Goal: Task Accomplishment & Management: Complete application form

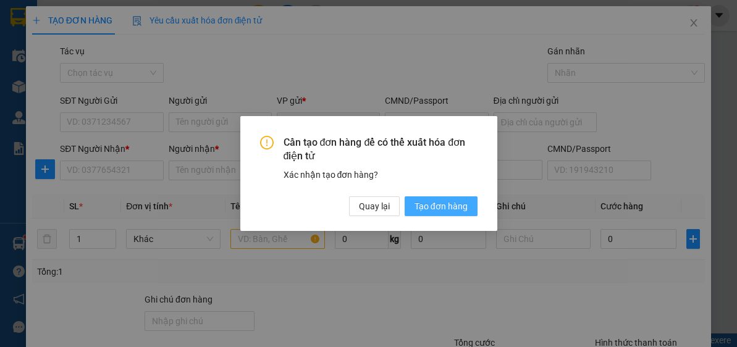
click at [446, 208] on span "Tạo đơn hàng" at bounding box center [440, 206] width 53 height 14
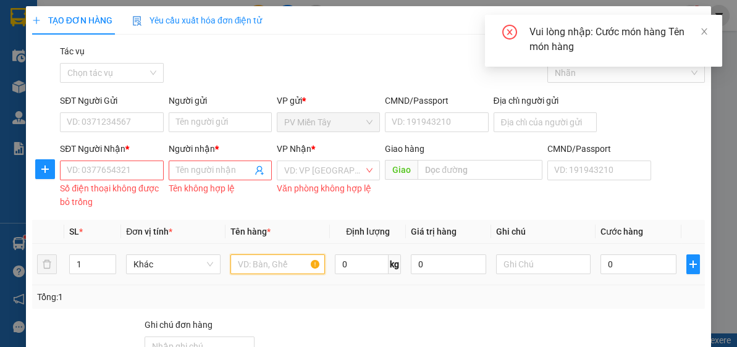
click at [277, 258] on input "text" at bounding box center [277, 264] width 94 height 20
type input "xop"
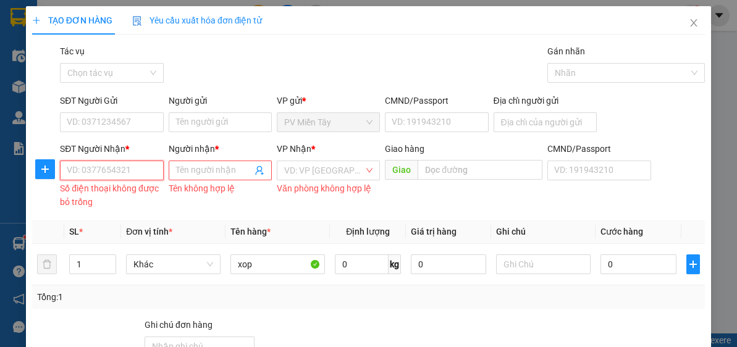
click at [112, 172] on input "SĐT Người Nhận *" at bounding box center [111, 171] width 103 height 20
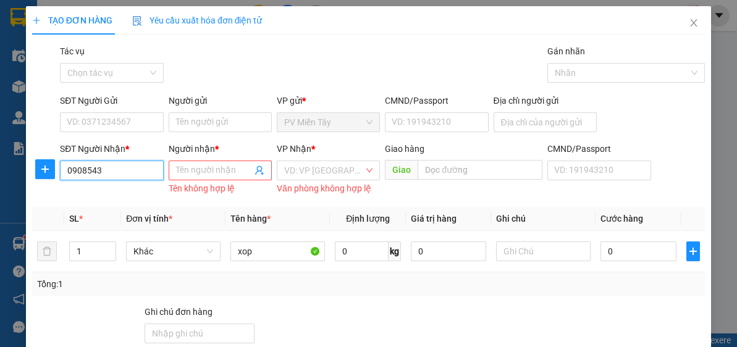
click at [117, 172] on input "0908543" at bounding box center [111, 171] width 103 height 20
click at [127, 172] on input "0908543" at bounding box center [111, 171] width 103 height 20
drag, startPoint x: 79, startPoint y: 173, endPoint x: 83, endPoint y: 166, distance: 8.1
click at [79, 172] on input "0908543699" at bounding box center [111, 171] width 103 height 20
type input "0978543699"
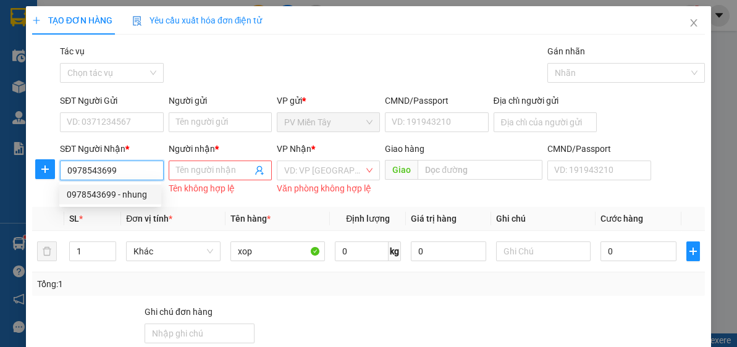
click at [136, 195] on div "0978543699 - nhung" at bounding box center [110, 195] width 87 height 14
type input "0357117173 [PERSON_NAME]"
type input "nhung"
type input "p my"
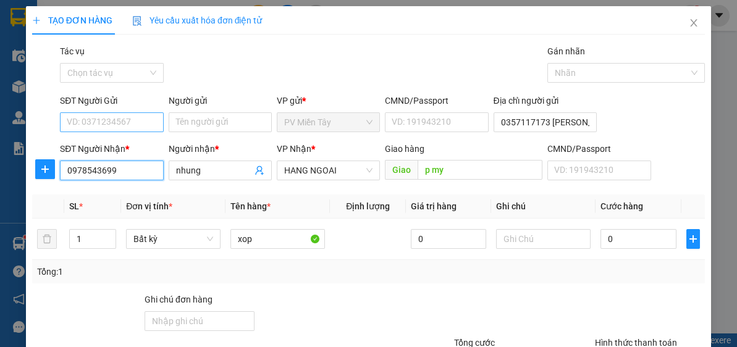
type input "0978543699"
click at [127, 120] on input "SĐT Người Gửi" at bounding box center [111, 122] width 103 height 20
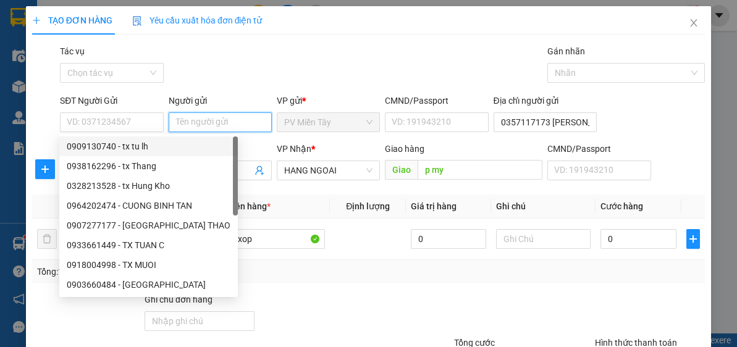
click at [242, 120] on input "Người gửi" at bounding box center [220, 122] width 103 height 20
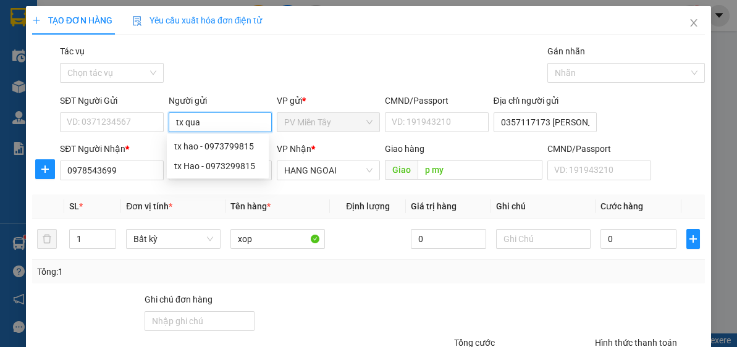
type input "tx quan"
click at [219, 145] on div "tx Quan LH - 0932828232" at bounding box center [225, 147] width 103 height 14
type input "0932828232"
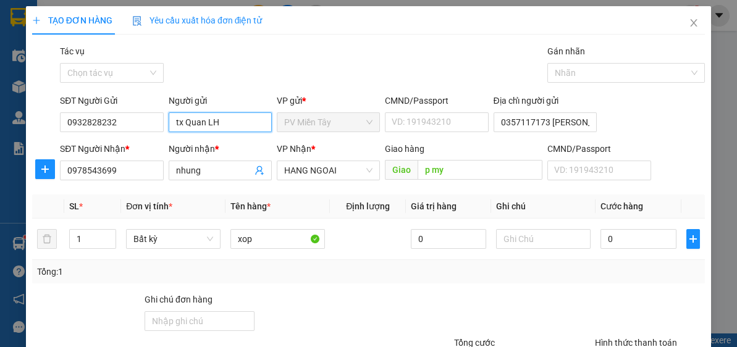
type input "tx Quan LH"
drag, startPoint x: 292, startPoint y: 268, endPoint x: 319, endPoint y: 275, distance: 28.0
click at [293, 269] on div "Tổng: 1" at bounding box center [368, 272] width 663 height 14
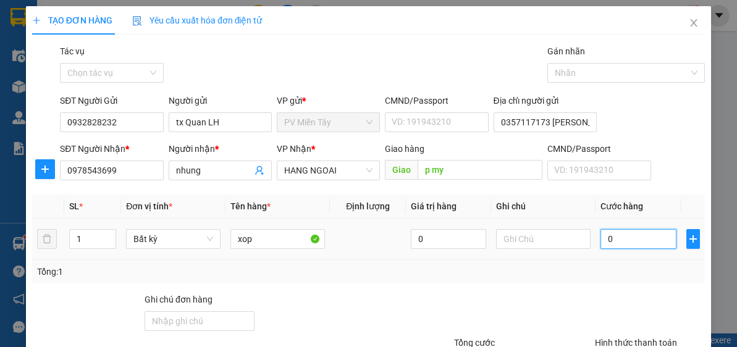
click at [651, 237] on input "0" at bounding box center [637, 239] width 75 height 20
type input "8"
type input "80"
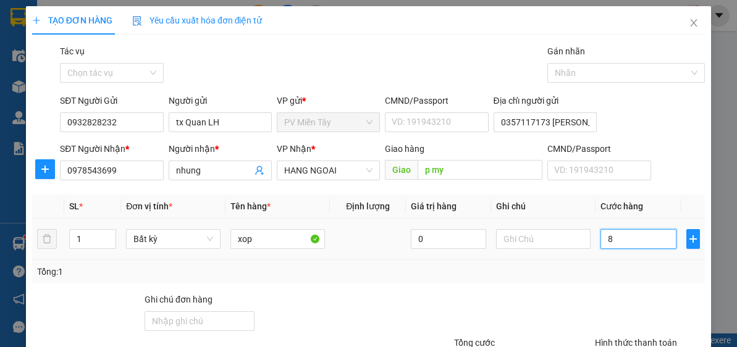
type input "80"
type input "80.000"
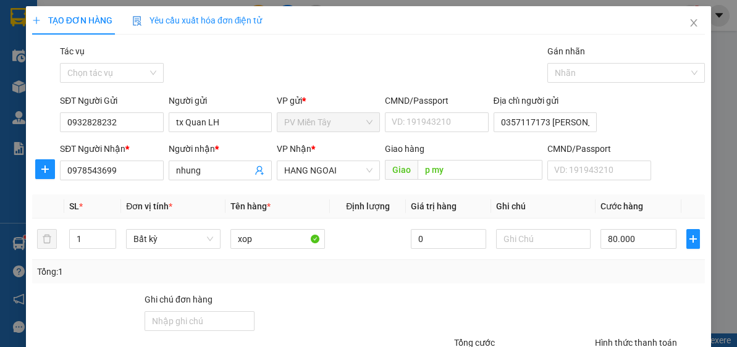
drag, startPoint x: 645, startPoint y: 298, endPoint x: 735, endPoint y: 229, distance: 113.6
click at [667, 293] on div at bounding box center [649, 314] width 112 height 43
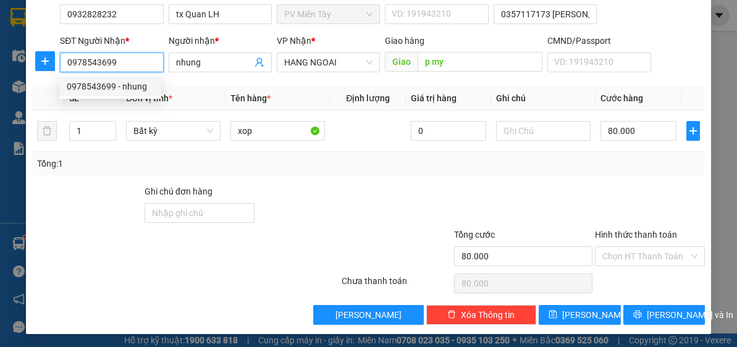
drag, startPoint x: 123, startPoint y: 63, endPoint x: 70, endPoint y: 57, distance: 52.8
click at [61, 62] on input "0978543699" at bounding box center [111, 62] width 103 height 20
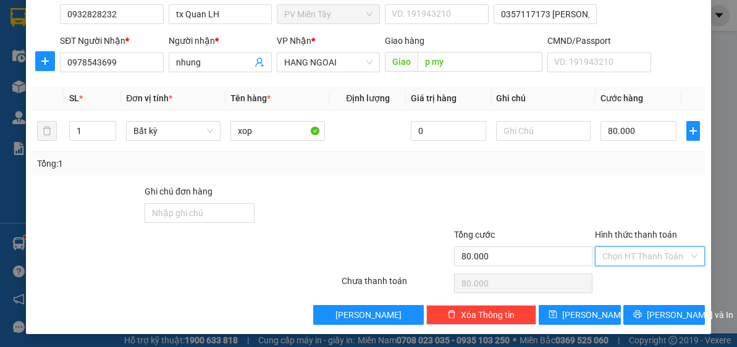
click at [653, 247] on input "Hình thức thanh toán" at bounding box center [645, 256] width 86 height 19
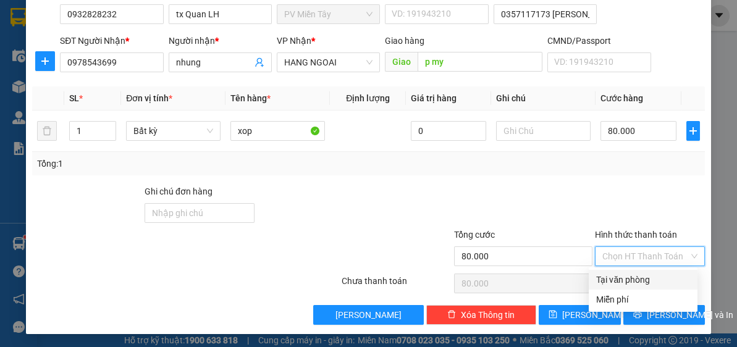
click at [554, 180] on div "Transit Pickup Surcharge Ids Transit Deliver Surcharge Ids Transit Deliver Surc…" at bounding box center [368, 130] width 672 height 388
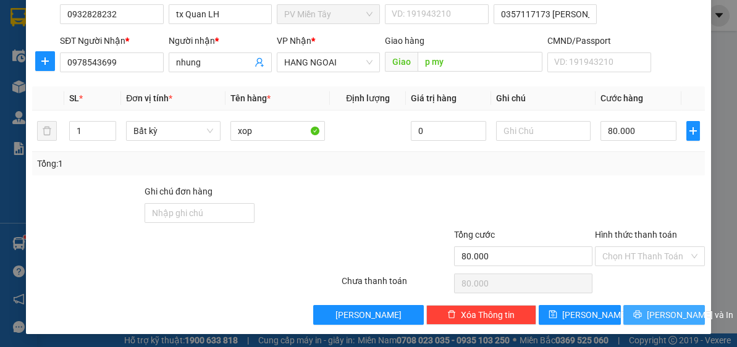
click at [660, 314] on span "[PERSON_NAME] và In" at bounding box center [690, 315] width 86 height 14
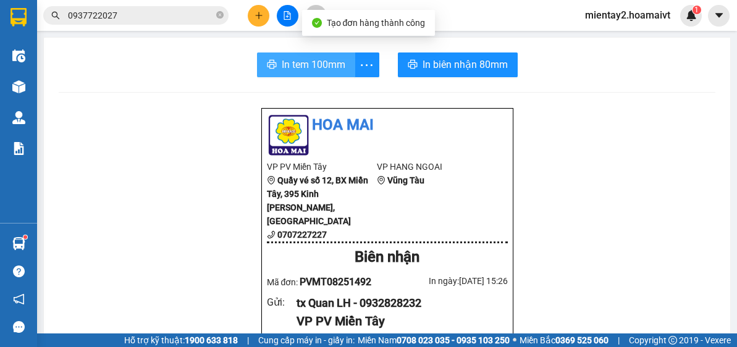
click at [312, 67] on span "In tem 100mm" at bounding box center [314, 64] width 64 height 15
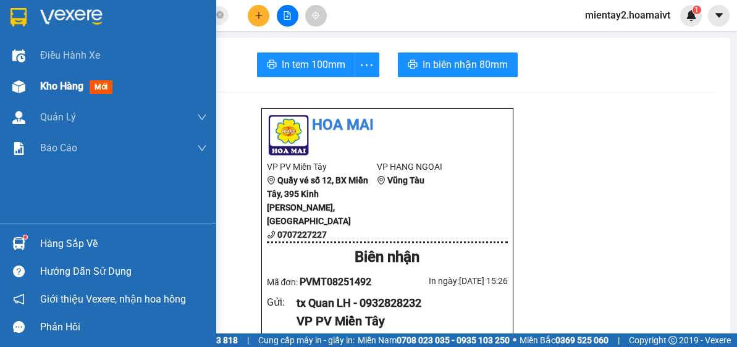
click at [68, 77] on div "Kho hàng mới" at bounding box center [123, 86] width 167 height 31
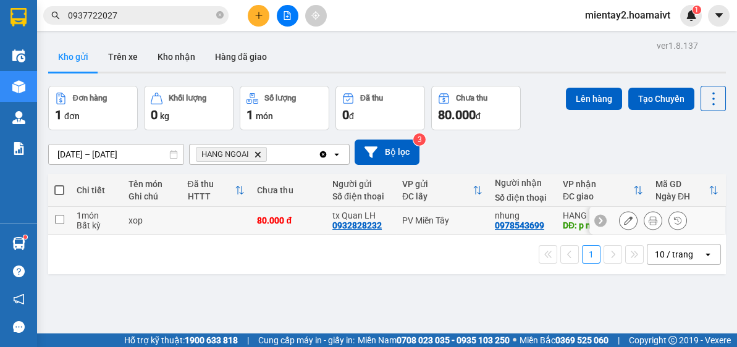
click at [251, 227] on td "80.000 đ" at bounding box center [288, 221] width 75 height 28
checkbox input "true"
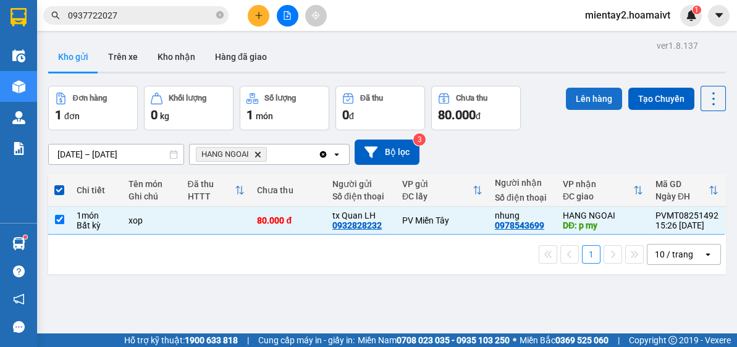
click at [579, 99] on button "Lên hàng" at bounding box center [594, 99] width 56 height 22
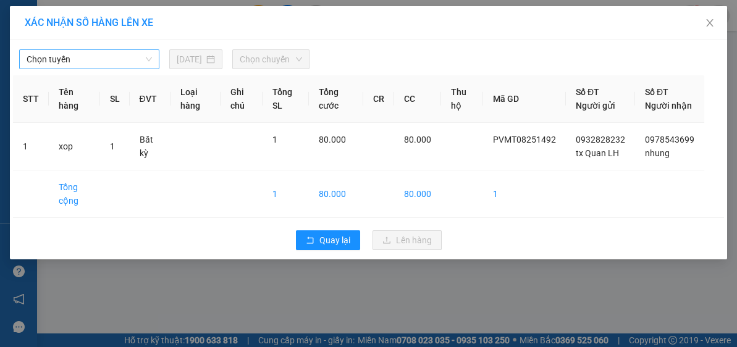
click at [111, 62] on span "Chọn tuyến" at bounding box center [89, 59] width 125 height 19
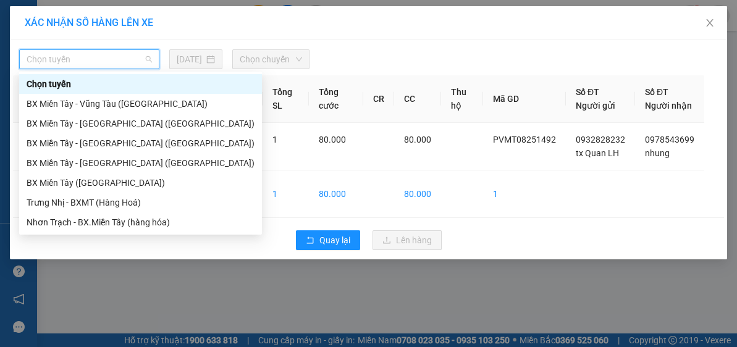
click at [116, 47] on div "Chọn tuyến [DATE] Chọn chuyến" at bounding box center [368, 56] width 711 height 26
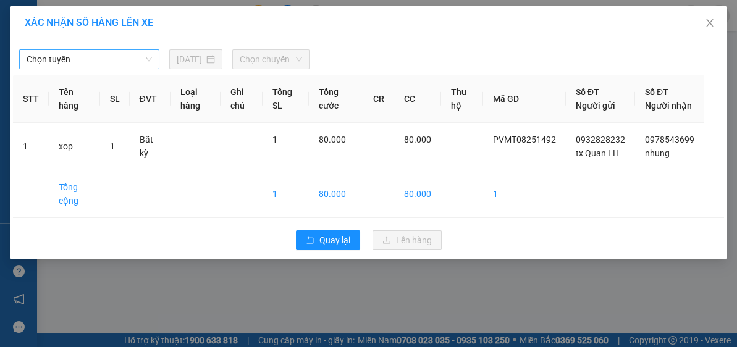
click at [115, 51] on span "Chọn tuyến" at bounding box center [89, 59] width 125 height 19
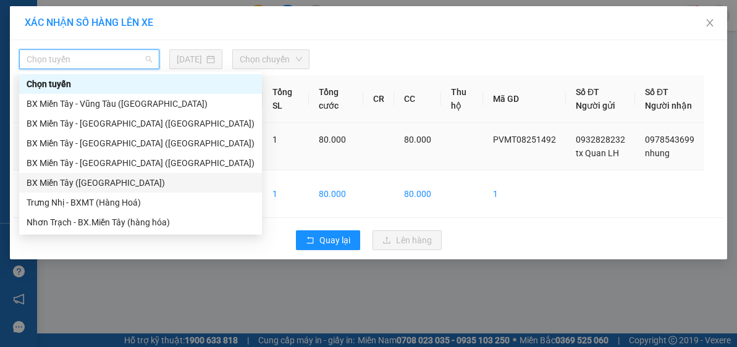
click at [110, 176] on div "BX Miền Tây ([GEOGRAPHIC_DATA])" at bounding box center [140, 183] width 243 height 20
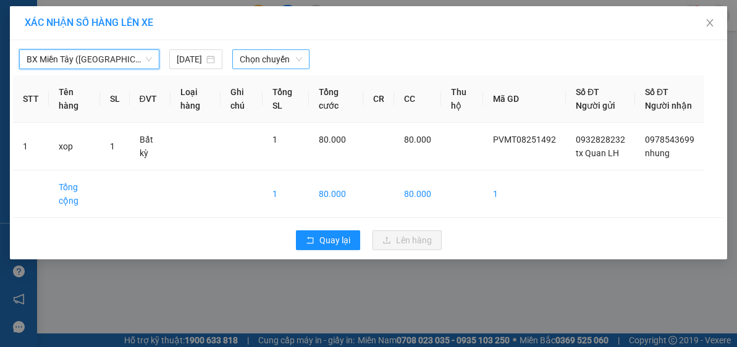
click at [273, 58] on span "Chọn chuyến" at bounding box center [271, 59] width 63 height 19
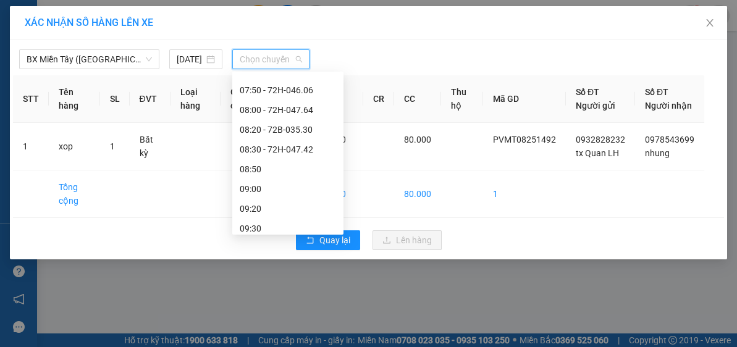
scroll to position [190, 0]
click at [277, 166] on div "08:50" at bounding box center [288, 171] width 96 height 14
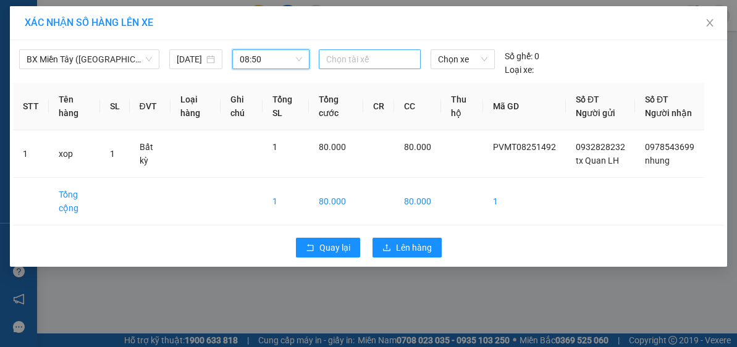
click at [375, 52] on div at bounding box center [370, 59] width 96 height 15
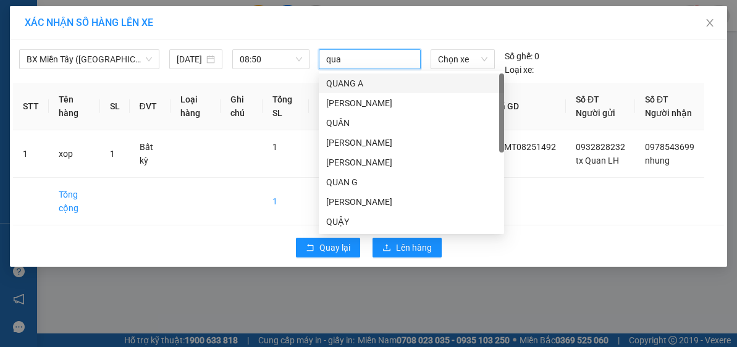
type input "quan"
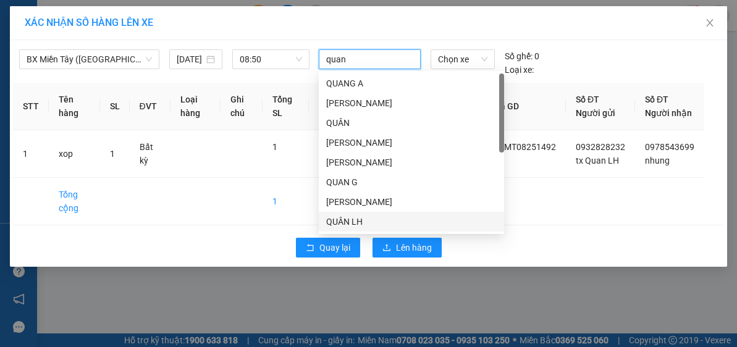
click at [371, 227] on div "QUÂN LH" at bounding box center [411, 222] width 170 height 14
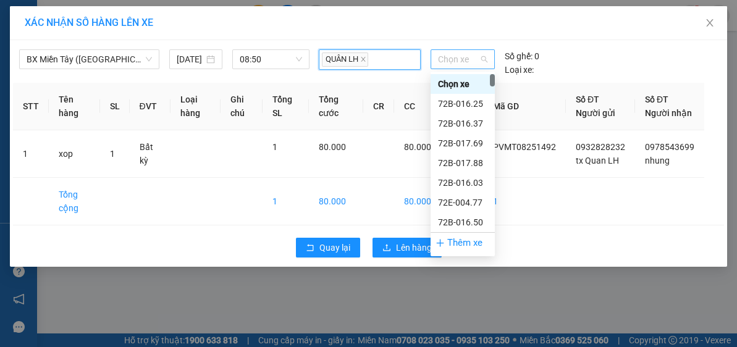
click at [467, 52] on span "Chọn xe" at bounding box center [462, 59] width 49 height 19
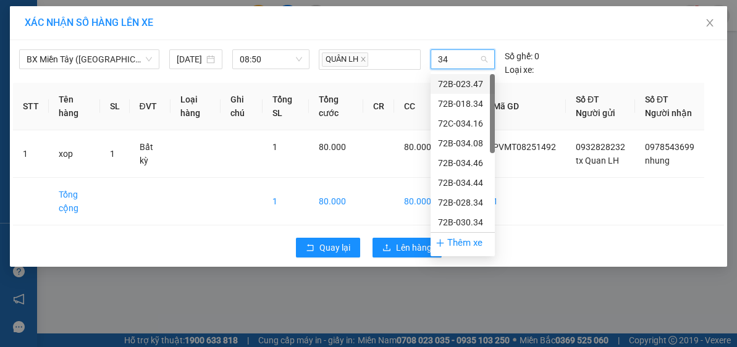
type input "343"
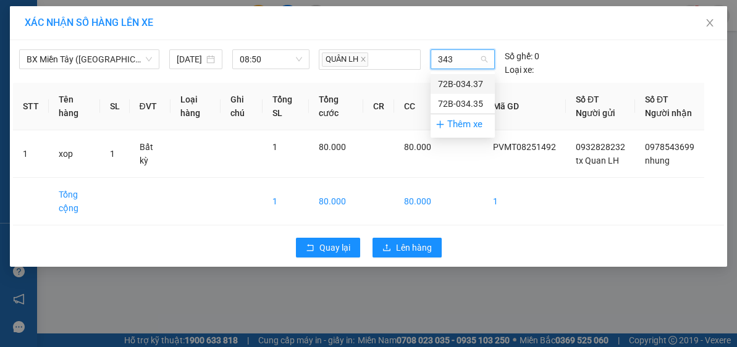
click at [464, 77] on div "72B-034.37" at bounding box center [462, 84] width 64 height 20
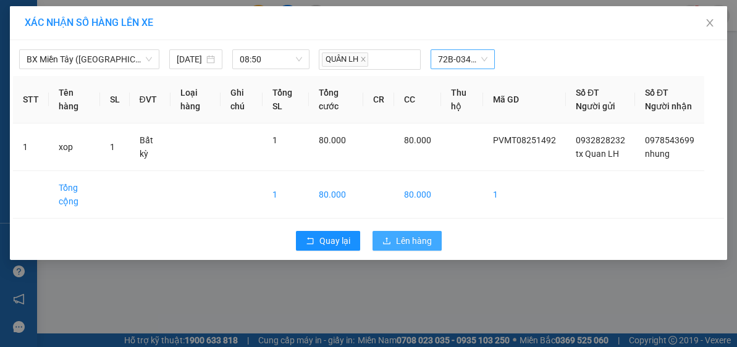
click at [424, 248] on span "Lên hàng" at bounding box center [414, 241] width 36 height 14
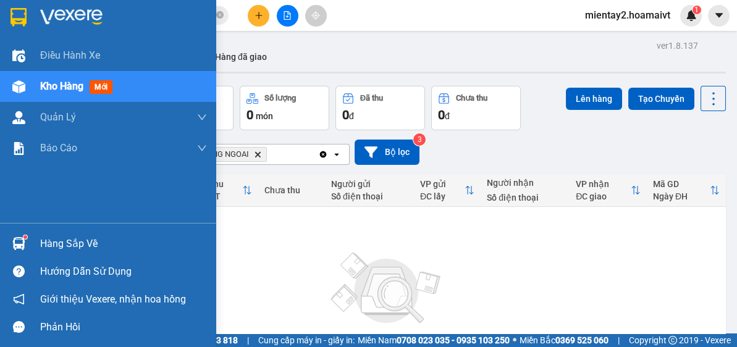
click at [72, 245] on div "Hàng sắp về" at bounding box center [123, 244] width 167 height 19
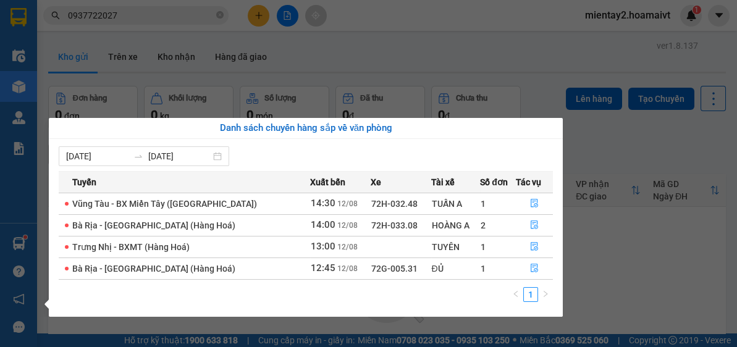
click at [578, 262] on section "Kết quả tìm kiếm ( 53 ) Bộ lọc Mã ĐH Trạng thái Món hàng Tổng cước Chưa cước Nh…" at bounding box center [368, 173] width 737 height 347
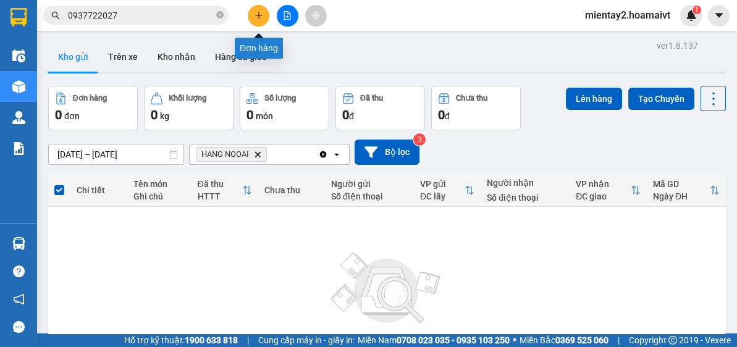
click at [261, 14] on icon "plus" at bounding box center [258, 15] width 9 height 9
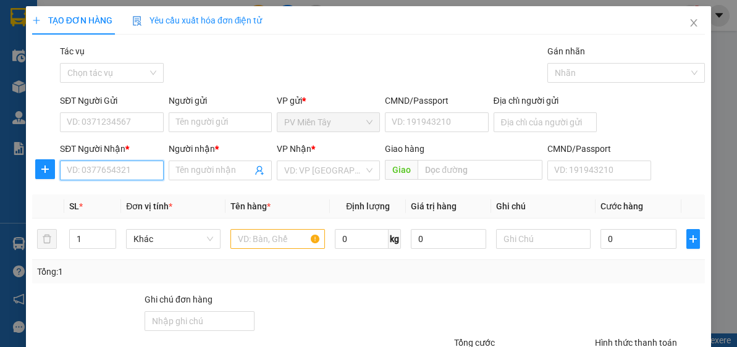
click at [123, 169] on input "SĐT Người Nhận *" at bounding box center [111, 171] width 103 height 20
type input "7988"
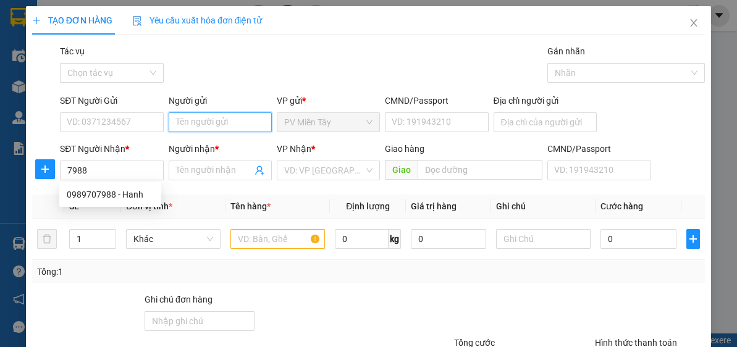
click at [220, 118] on input "Người gửi" at bounding box center [220, 122] width 103 height 20
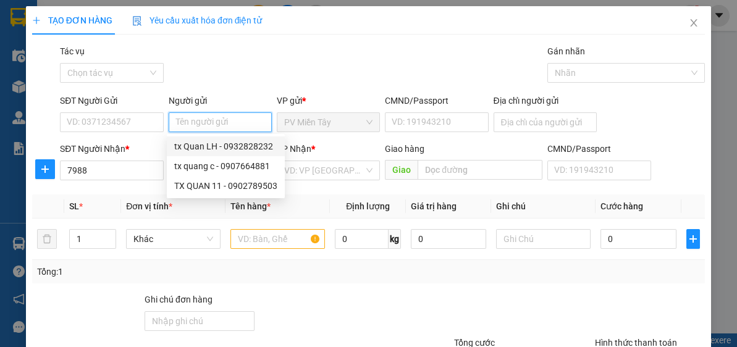
click at [219, 146] on div "tx Quan LH - 0932828232" at bounding box center [225, 147] width 103 height 14
type input "0932828232"
type input "tx Quan LH"
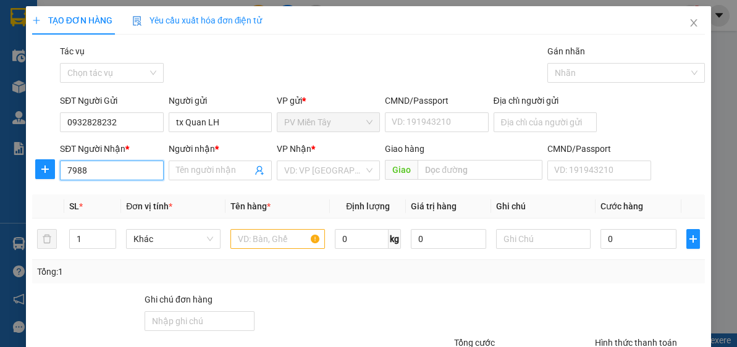
click at [114, 170] on input "7988" at bounding box center [111, 171] width 103 height 20
click at [106, 196] on div "0989707988 - Hanh" at bounding box center [110, 195] width 87 height 14
type input "0903649506 ct huy phat"
type input "0989707988"
type input "Hanh"
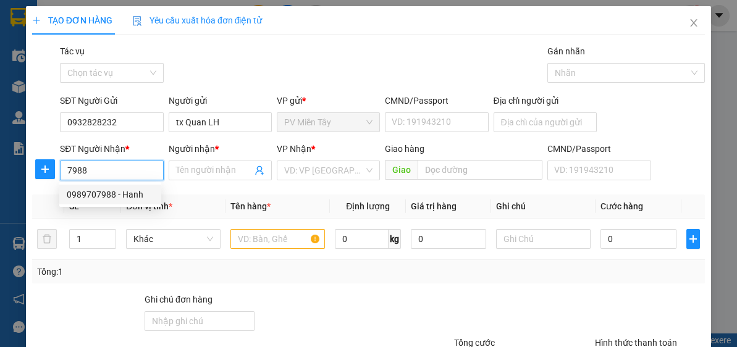
type input "phu my"
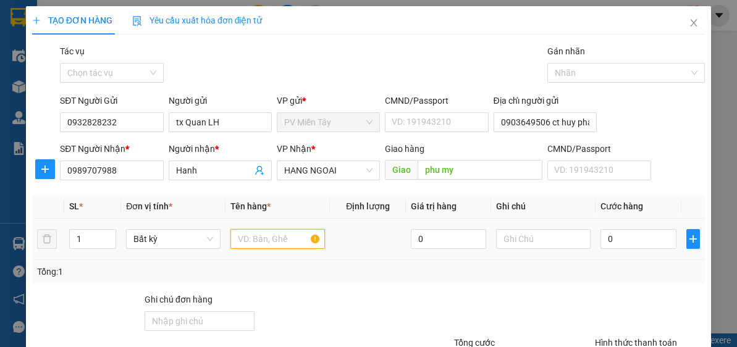
click at [267, 238] on input "text" at bounding box center [277, 239] width 94 height 20
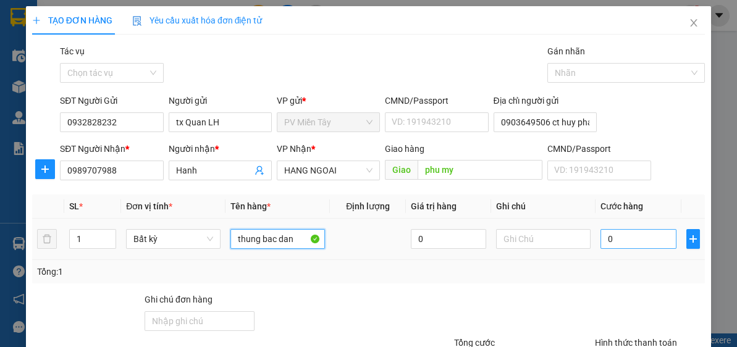
type input "thung bac dan"
click at [622, 240] on input "0" at bounding box center [637, 239] width 75 height 20
type input "4"
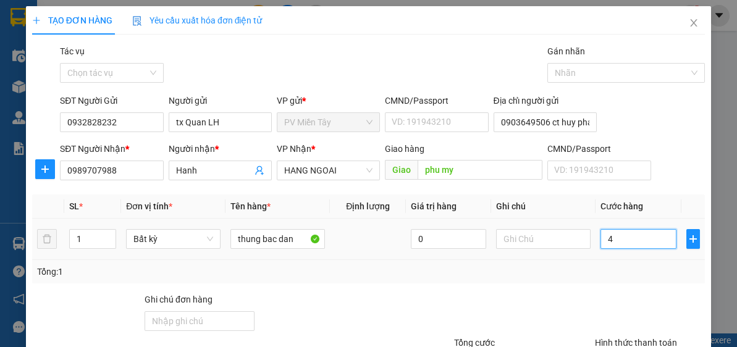
type input "40"
type input "40.000"
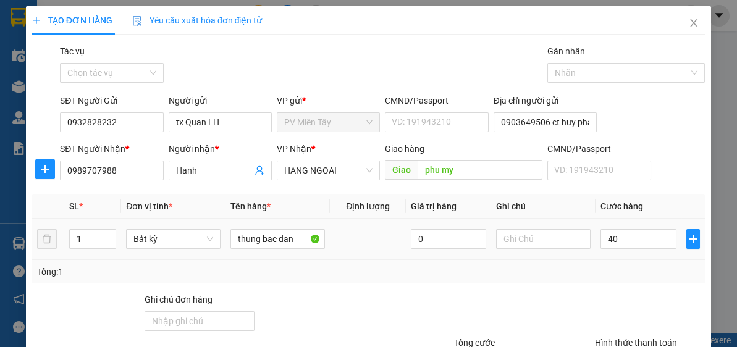
type input "40.000"
click at [613, 284] on div "Transit Pickup Surcharge Ids Transit Deliver Surcharge Ids Transit Deliver Surc…" at bounding box center [368, 238] width 672 height 388
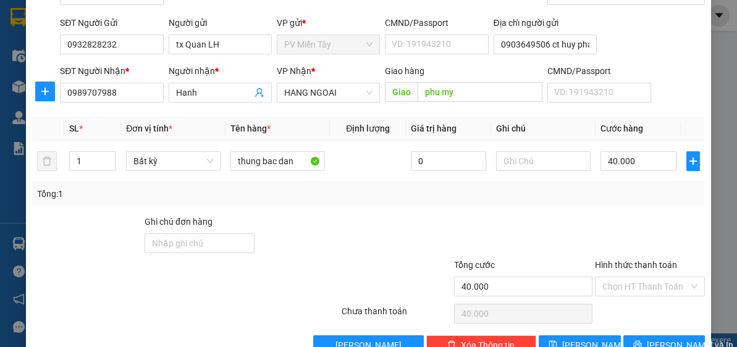
scroll to position [108, 0]
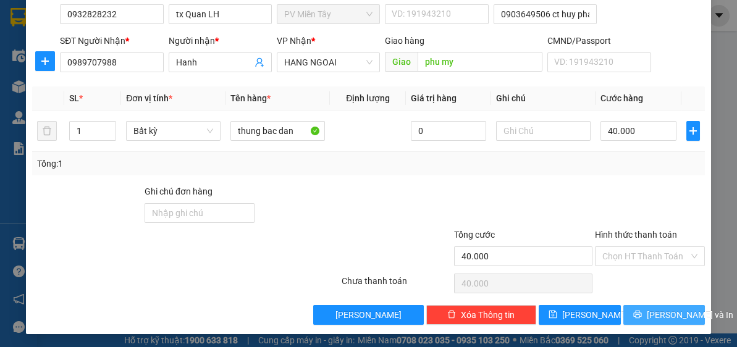
click at [651, 316] on span "[PERSON_NAME] và In" at bounding box center [690, 315] width 86 height 14
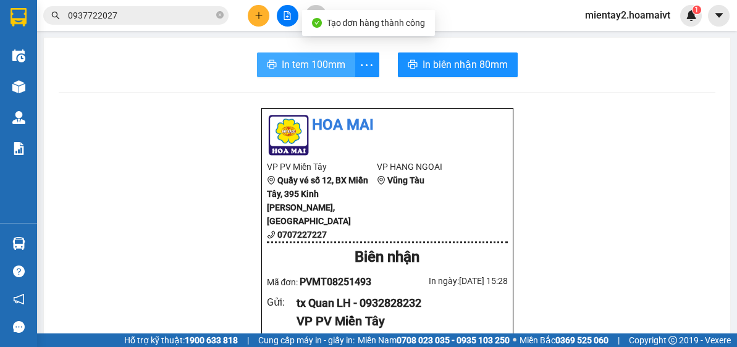
click at [287, 58] on span "In tem 100mm" at bounding box center [314, 64] width 64 height 15
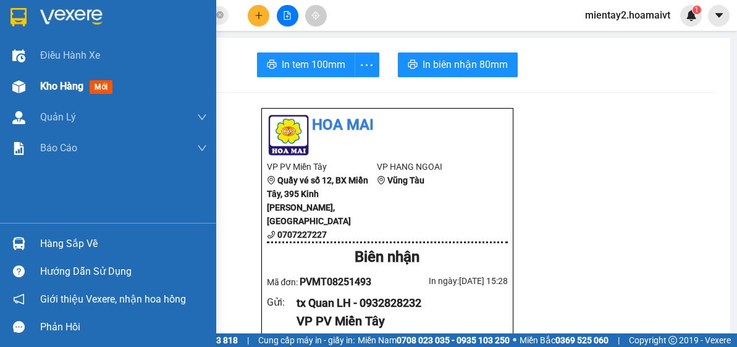
drag, startPoint x: 71, startPoint y: 93, endPoint x: 64, endPoint y: 94, distance: 6.9
click at [66, 94] on div "Kho hàng mới" at bounding box center [78, 85] width 77 height 15
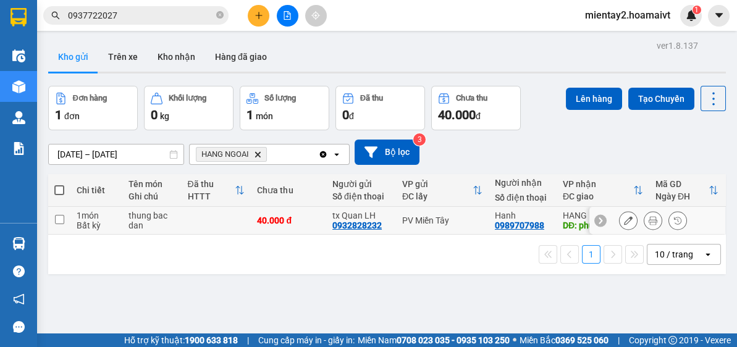
click at [298, 220] on div "40.000 đ" at bounding box center [288, 221] width 63 height 10
checkbox input "true"
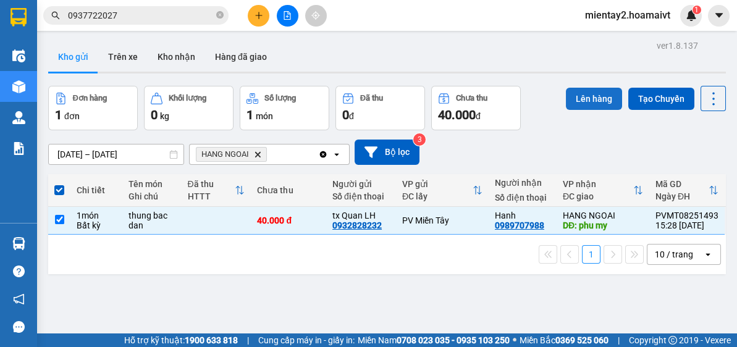
click at [584, 99] on button "Lên hàng" at bounding box center [594, 99] width 56 height 22
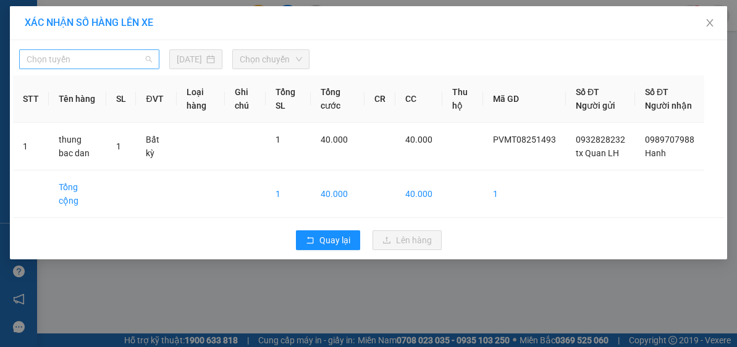
drag, startPoint x: 102, startPoint y: 54, endPoint x: 103, endPoint y: 72, distance: 17.9
click at [102, 54] on span "Chọn tuyến" at bounding box center [89, 59] width 125 height 19
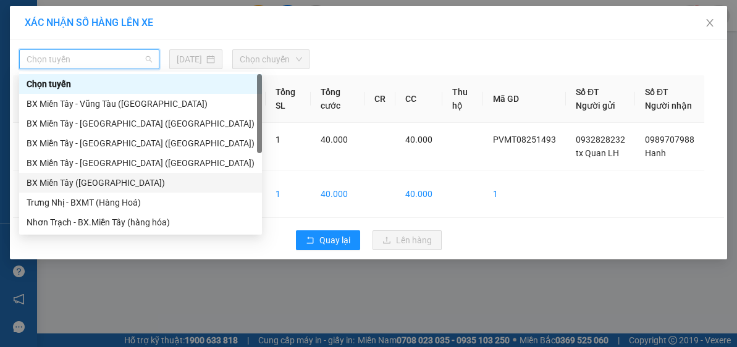
click at [98, 183] on div "BX Miền Tây ([GEOGRAPHIC_DATA])" at bounding box center [141, 183] width 228 height 14
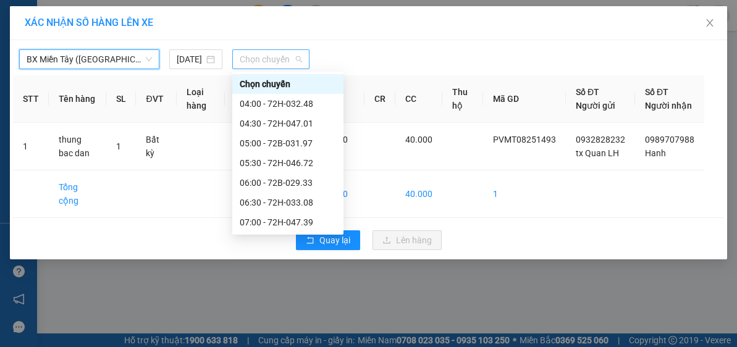
click at [266, 57] on span "Chọn chuyến" at bounding box center [271, 59] width 63 height 19
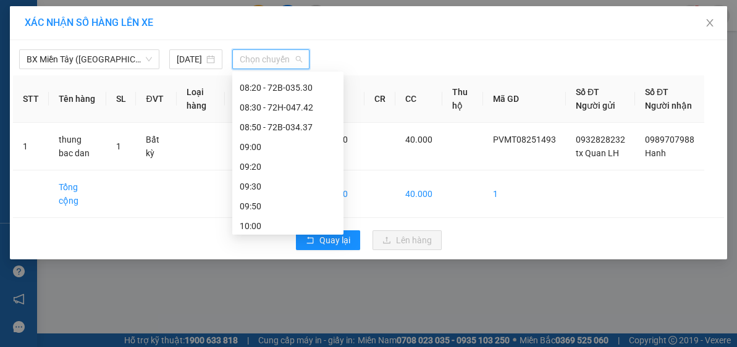
scroll to position [232, 0]
click at [306, 127] on div "08:50 - 72B-034.37" at bounding box center [288, 129] width 96 height 14
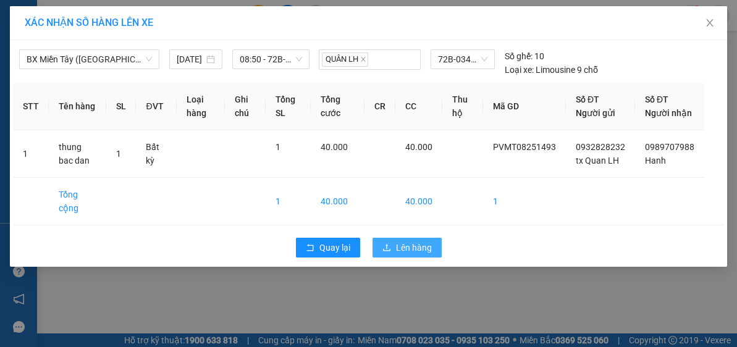
click at [409, 248] on span "Lên hàng" at bounding box center [414, 248] width 36 height 14
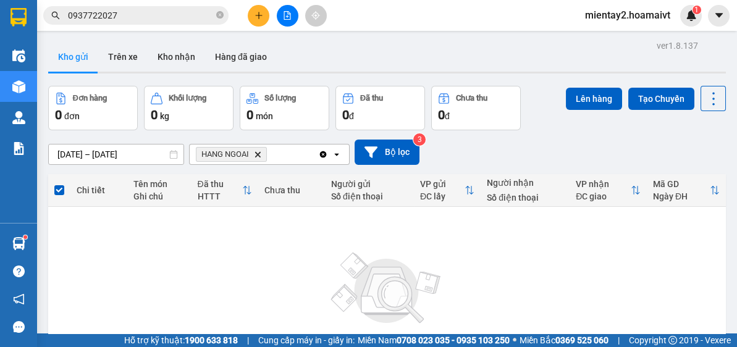
click at [259, 13] on icon "plus" at bounding box center [258, 15] width 9 height 9
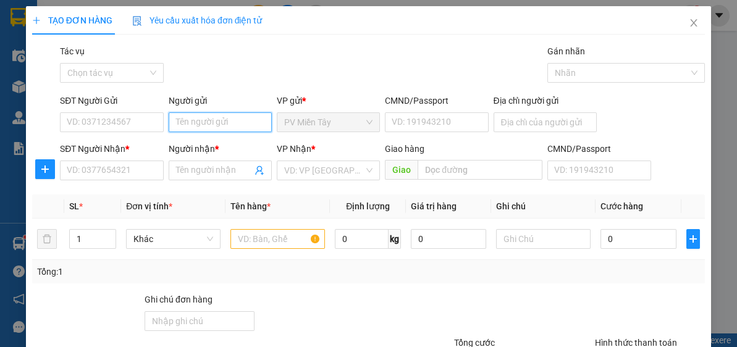
click at [235, 114] on input "Người gửi" at bounding box center [220, 122] width 103 height 20
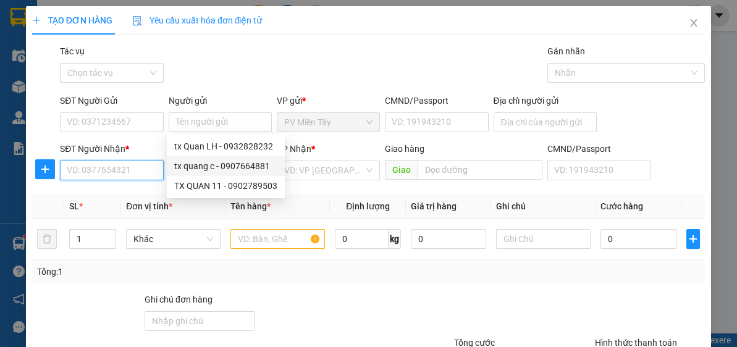
click at [112, 166] on input "SĐT Người Nhận *" at bounding box center [111, 171] width 103 height 20
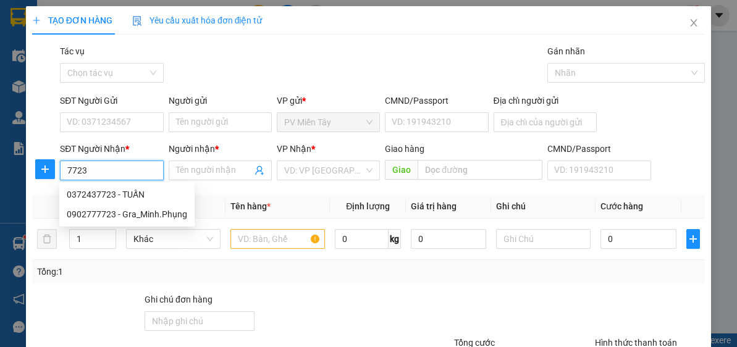
click at [111, 167] on input "7723" at bounding box center [111, 171] width 103 height 20
click at [145, 216] on div "0902777723 - Gra_Minh.Phụng" at bounding box center [127, 214] width 120 height 14
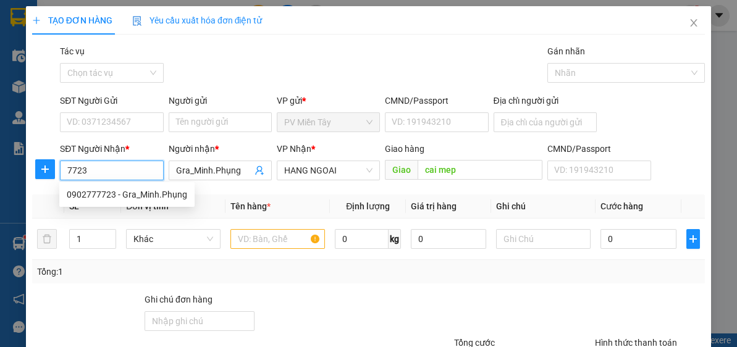
type input "0902777723"
type input "Gra_Minh.Phụng"
type input "cai mep"
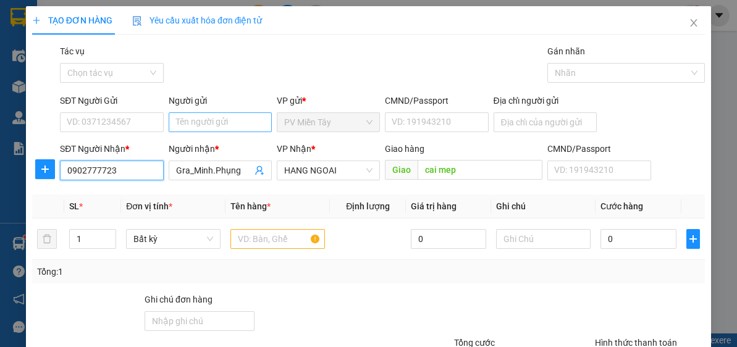
type input "0902777723"
click at [222, 116] on input "Người gửi" at bounding box center [220, 122] width 103 height 20
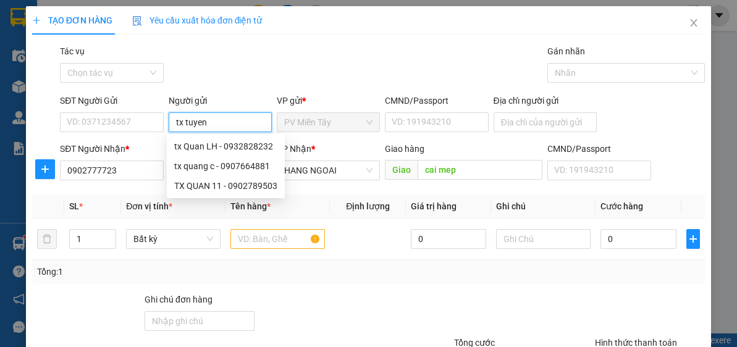
click at [238, 120] on input "tx tuyen" at bounding box center [220, 122] width 103 height 20
type input "tx tuyen"
click at [267, 81] on div "Gói vận chuyển * Tiêu chuẩn Tác vụ Chọn tác vụ Gán nhãn Nhãn" at bounding box center [382, 65] width 650 height 43
click at [236, 117] on input "tx tuyen" at bounding box center [220, 122] width 103 height 20
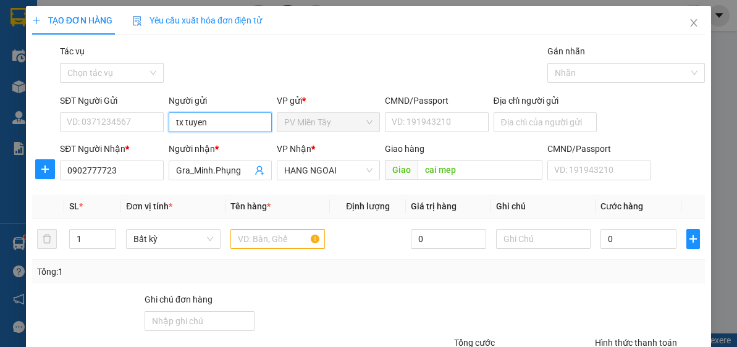
click at [240, 117] on input "tx tuyen" at bounding box center [220, 122] width 103 height 20
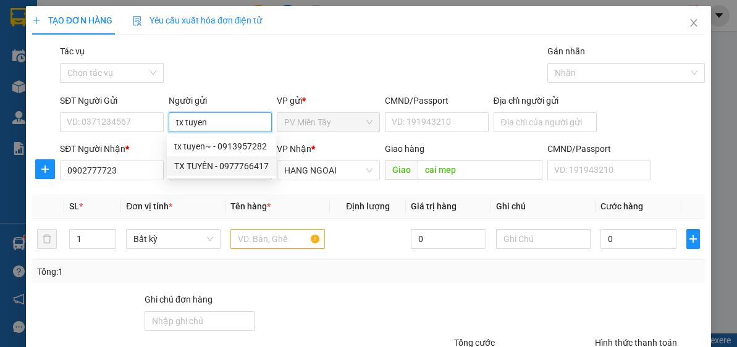
click at [218, 169] on div "TX TUYÊN - 0977766417" at bounding box center [221, 166] width 94 height 14
type input "0977766417"
type input "TX TUYÊN"
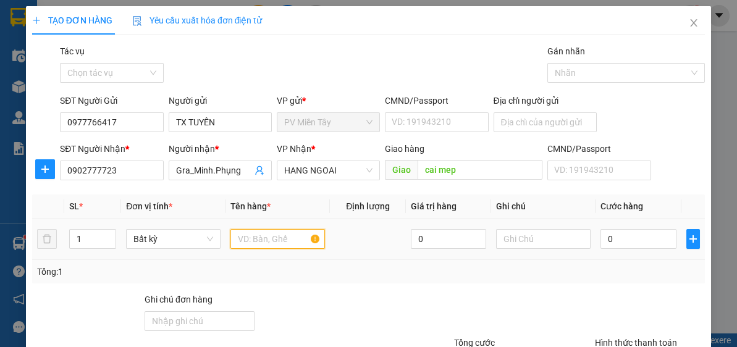
click at [267, 239] on input "text" at bounding box center [277, 239] width 94 height 20
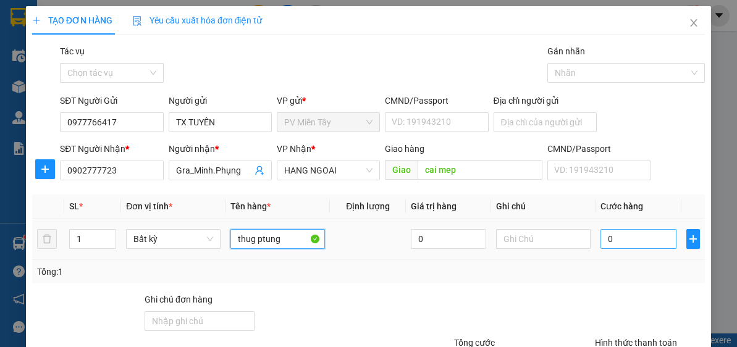
type input "thug ptung"
click at [624, 231] on input "0" at bounding box center [637, 239] width 75 height 20
type input "4"
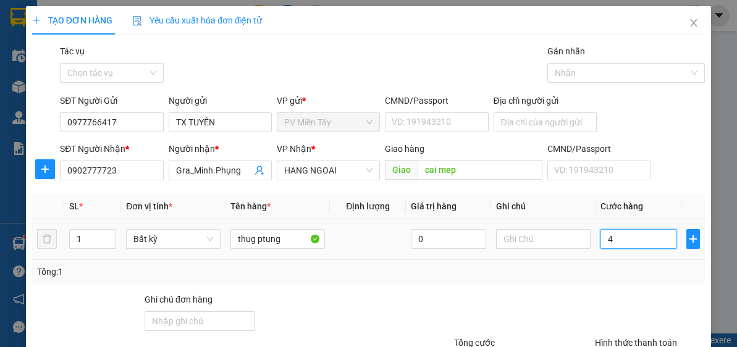
type input "40"
type input "40.000"
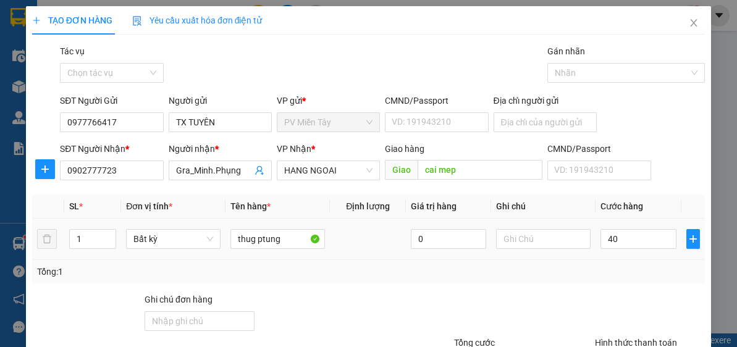
type input "40.000"
click at [613, 306] on div at bounding box center [649, 314] width 112 height 43
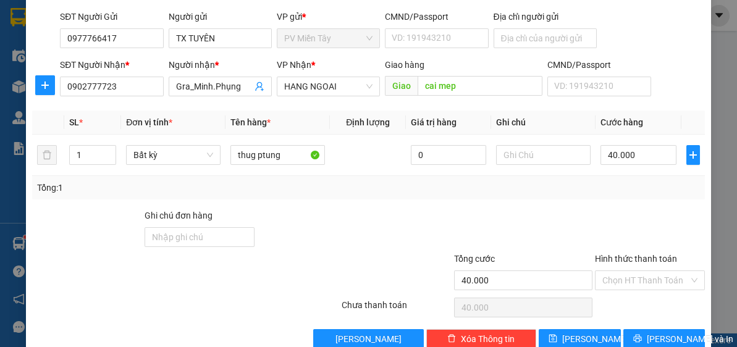
scroll to position [108, 0]
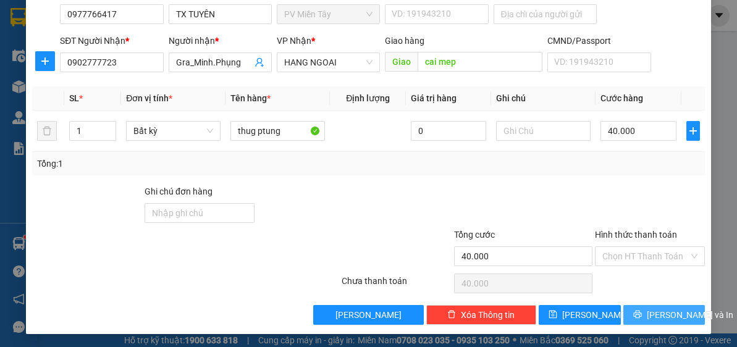
click at [664, 312] on span "[PERSON_NAME] và In" at bounding box center [690, 315] width 86 height 14
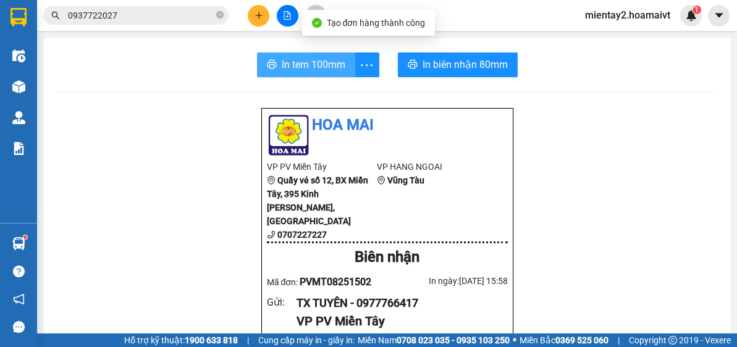
click at [317, 62] on span "In tem 100mm" at bounding box center [314, 64] width 64 height 15
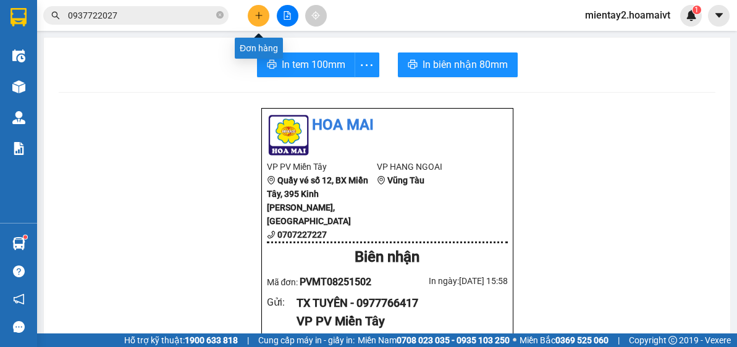
click at [258, 8] on button at bounding box center [259, 16] width 22 height 22
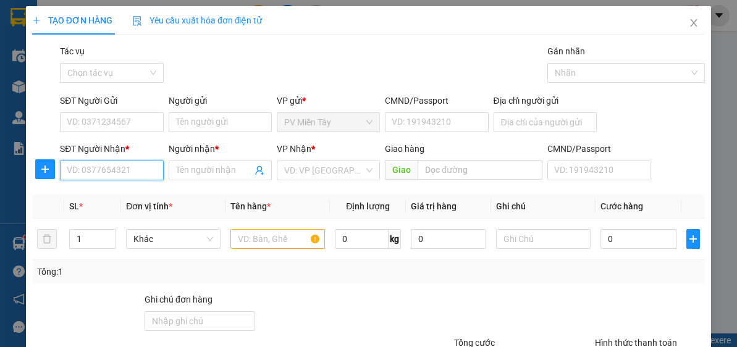
click at [148, 172] on input "SĐT Người Nhận *" at bounding box center [111, 171] width 103 height 20
type input "0058"
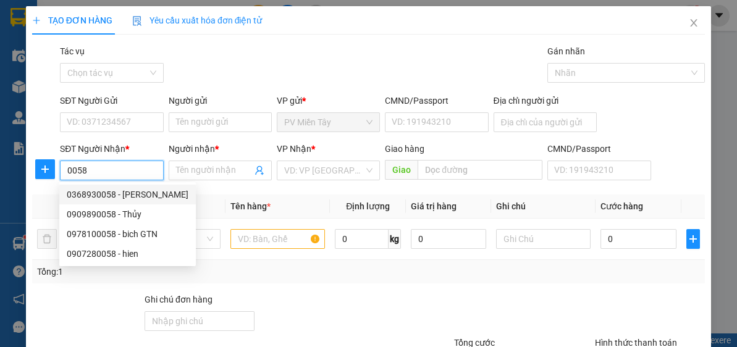
click at [126, 198] on div "0368930058 - [PERSON_NAME]" at bounding box center [128, 195] width 122 height 14
type input "0938243004 Thuyen"
type input "0368930058"
type input "[PERSON_NAME]"
type input "Co May"
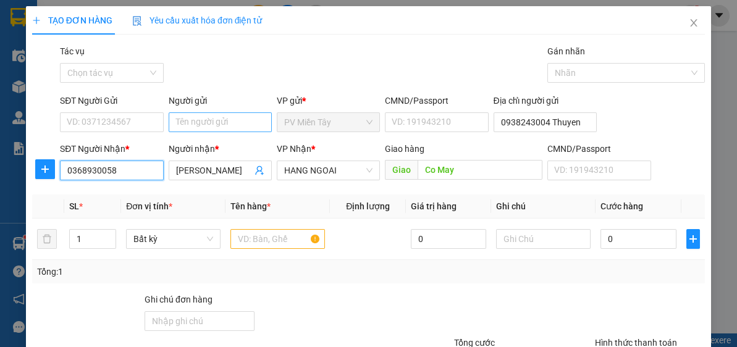
type input "0368930058"
click at [207, 122] on input "Người gửi" at bounding box center [220, 122] width 103 height 20
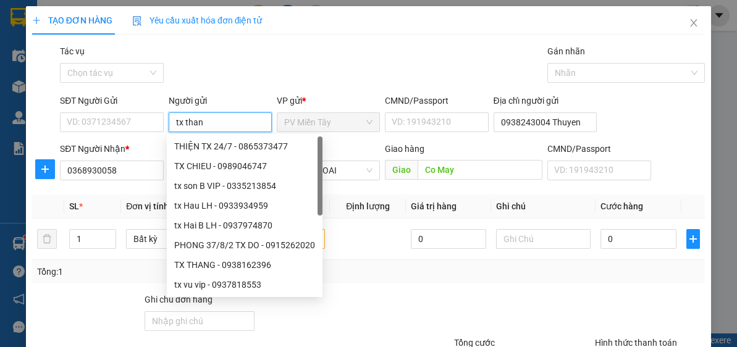
type input "tx thang"
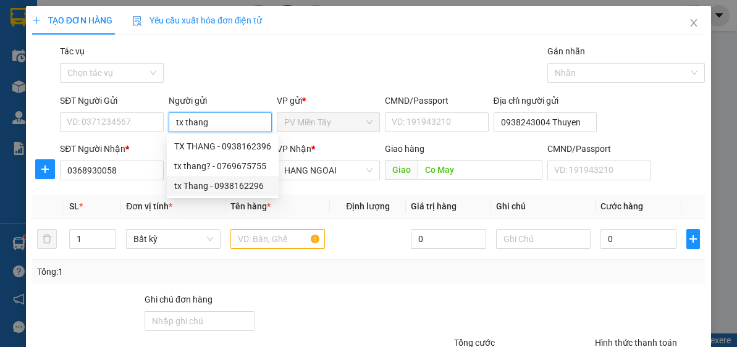
click at [215, 185] on div "tx Thang - 0938162296" at bounding box center [222, 186] width 97 height 14
type input "0938162296"
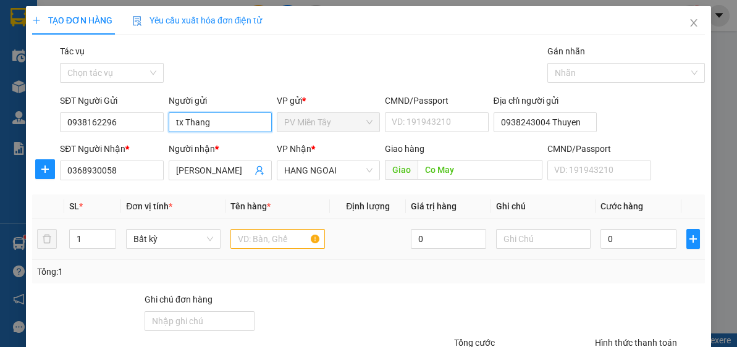
type input "tx Thang"
click at [288, 241] on input "text" at bounding box center [277, 239] width 94 height 20
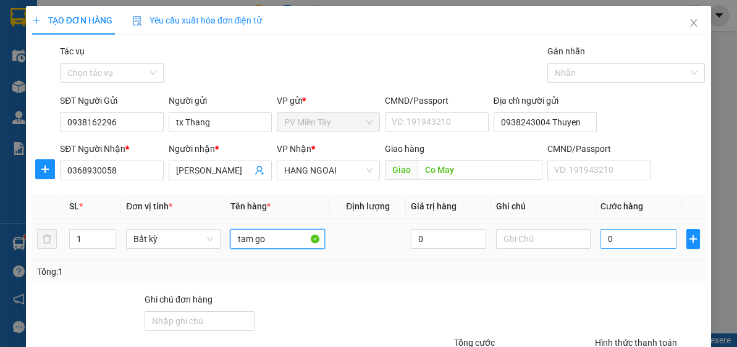
type input "tam go"
click at [645, 238] on input "0" at bounding box center [637, 239] width 75 height 20
type input "4"
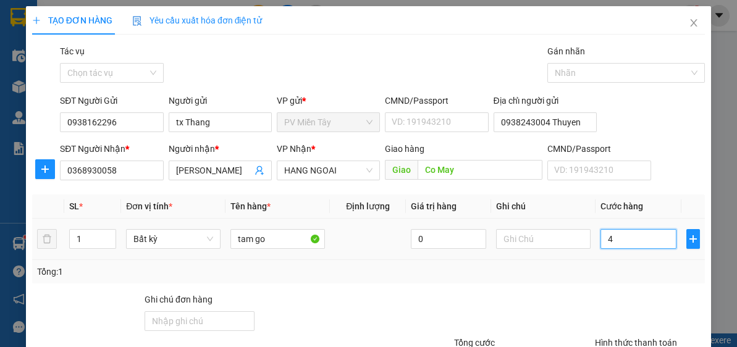
type input "40"
click at [587, 260] on div "Tổng: 1" at bounding box center [368, 271] width 672 height 23
type input "40.000"
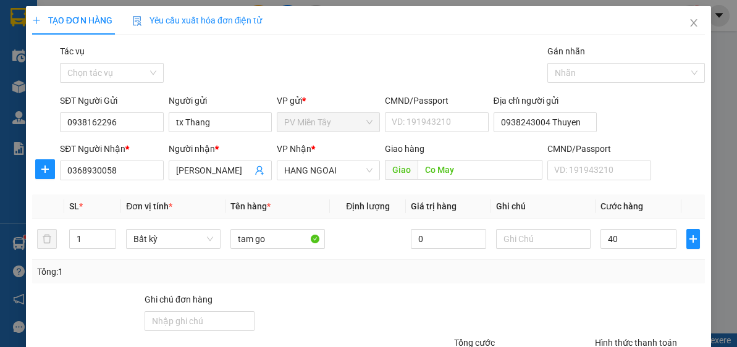
type input "40.000"
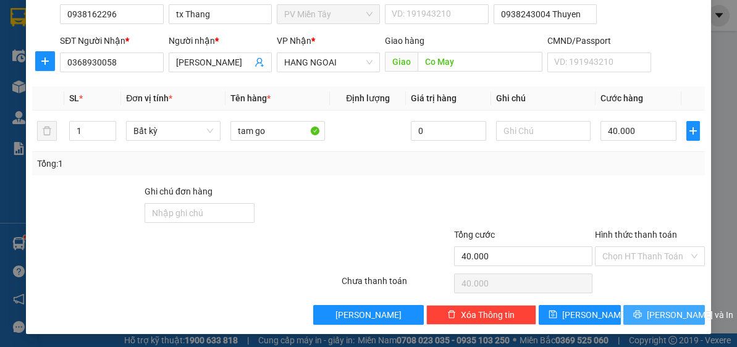
click at [674, 316] on span "[PERSON_NAME] và In" at bounding box center [690, 315] width 86 height 14
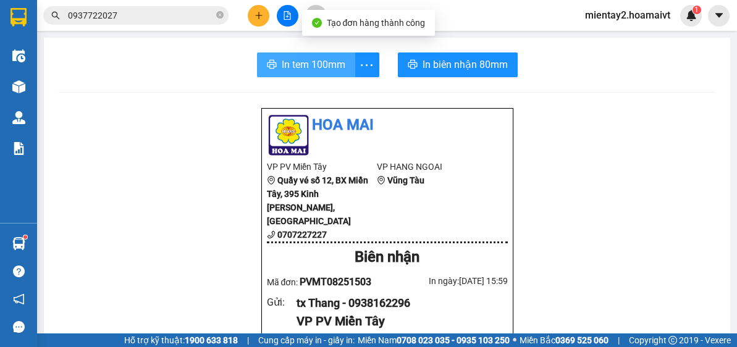
click at [295, 61] on span "In tem 100mm" at bounding box center [314, 64] width 64 height 15
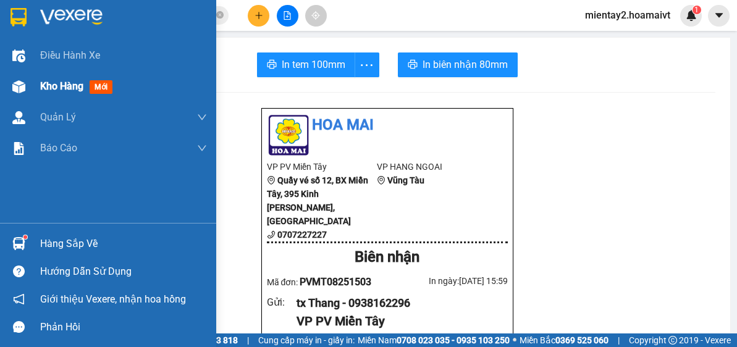
click at [61, 83] on span "Kho hàng" at bounding box center [61, 86] width 43 height 12
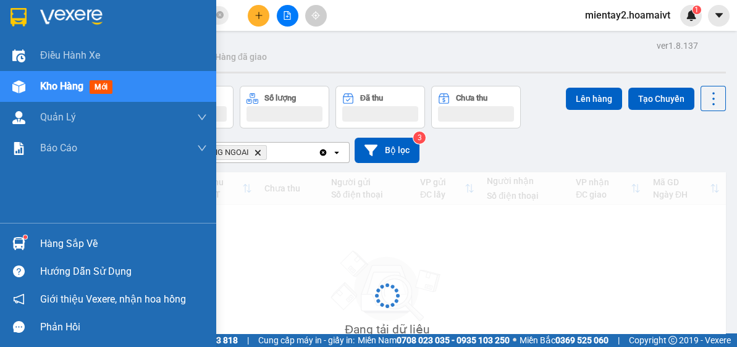
click at [61, 83] on span "Kho hàng" at bounding box center [61, 86] width 43 height 12
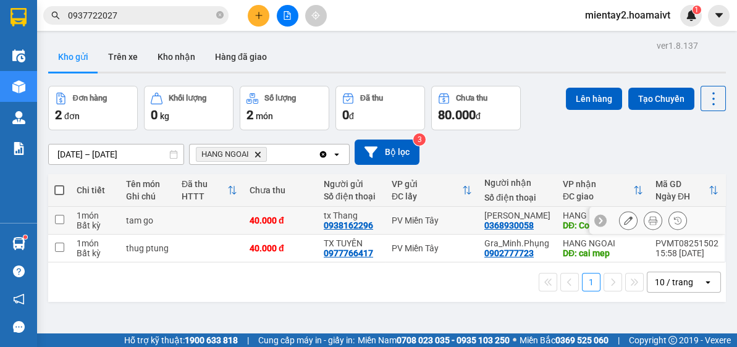
click at [287, 218] on div "40.000 đ" at bounding box center [280, 221] width 62 height 10
checkbox input "true"
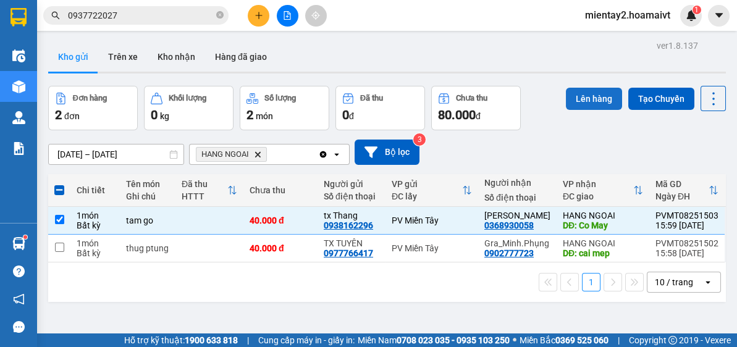
click at [586, 92] on button "Lên hàng" at bounding box center [594, 99] width 56 height 22
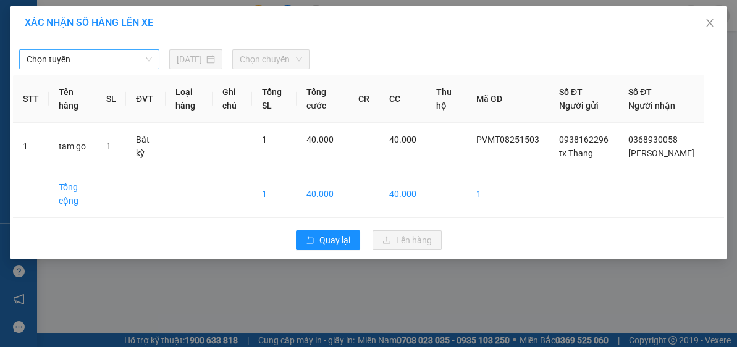
click at [96, 58] on span "Chọn tuyến" at bounding box center [89, 59] width 125 height 19
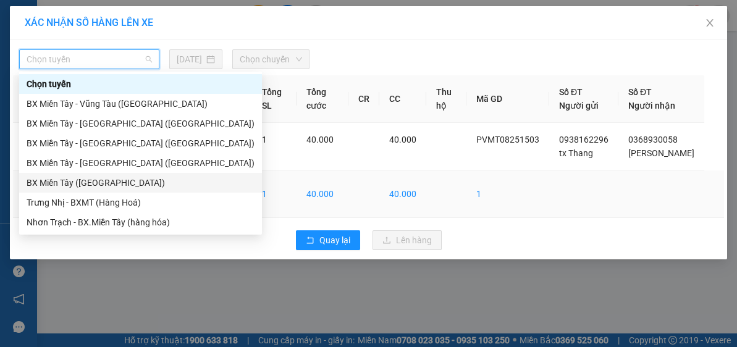
click at [119, 186] on div "BX Miền Tây ([GEOGRAPHIC_DATA])" at bounding box center [141, 183] width 228 height 14
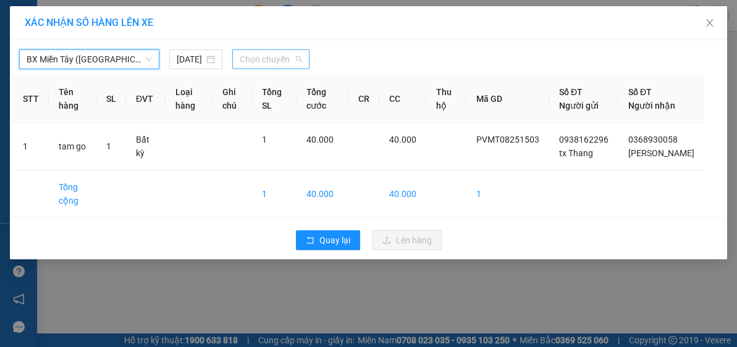
click at [281, 61] on span "Chọn chuyến" at bounding box center [271, 59] width 63 height 19
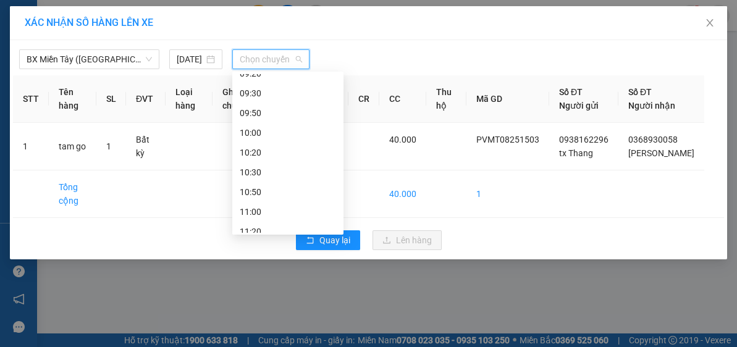
scroll to position [257, 0]
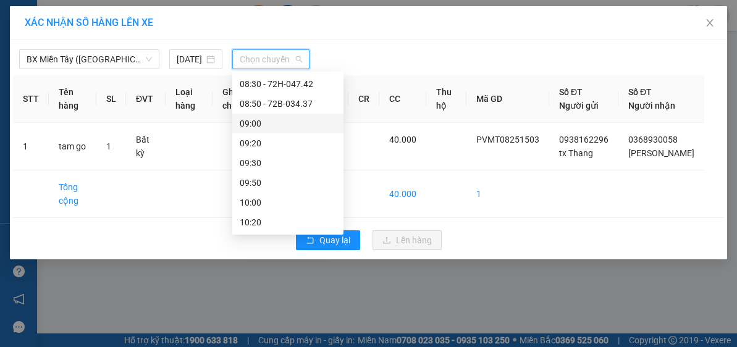
drag, startPoint x: 277, startPoint y: 123, endPoint x: 285, endPoint y: 120, distance: 9.0
click at [279, 122] on div "09:00" at bounding box center [288, 124] width 96 height 14
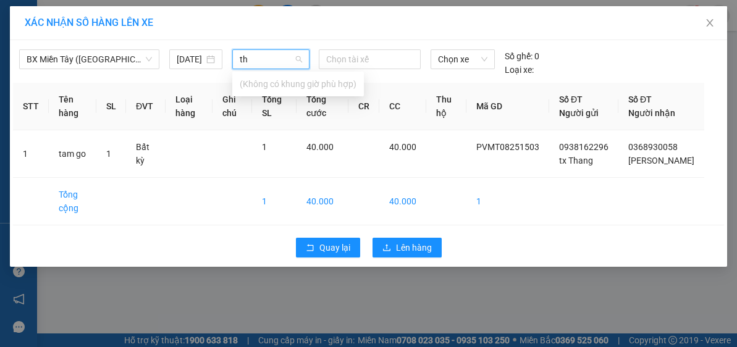
type input "t"
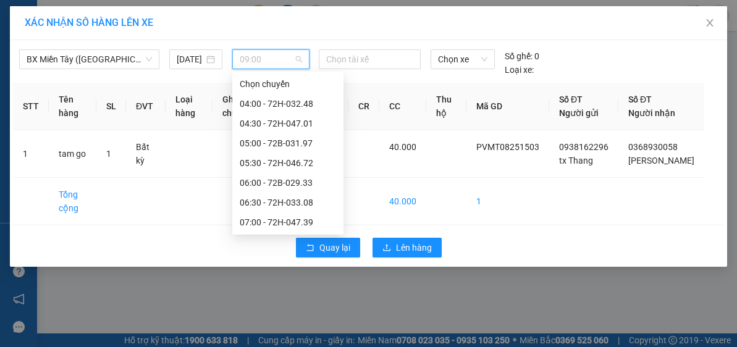
scroll to position [158, 0]
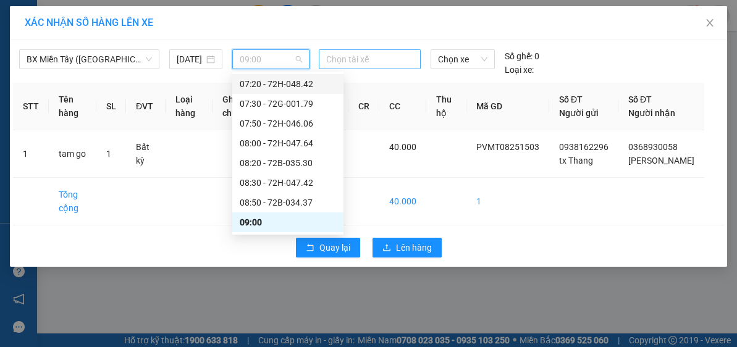
click at [359, 56] on div at bounding box center [370, 59] width 96 height 15
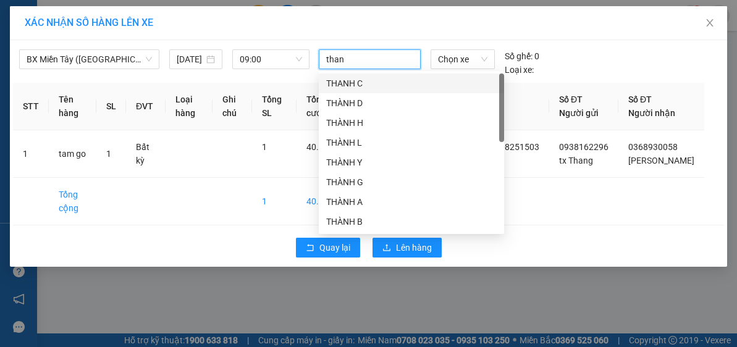
type input "thang"
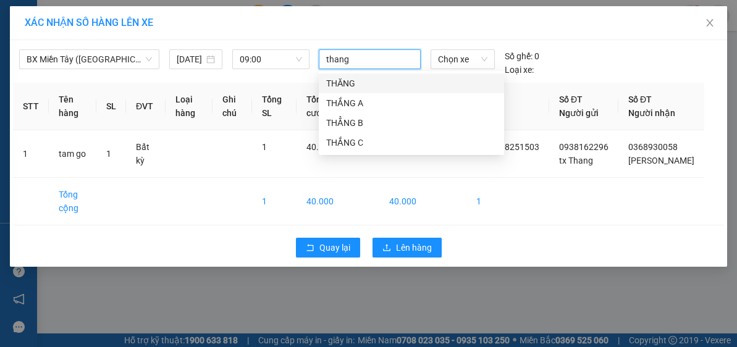
click at [349, 87] on div "THĂNG" at bounding box center [411, 84] width 170 height 14
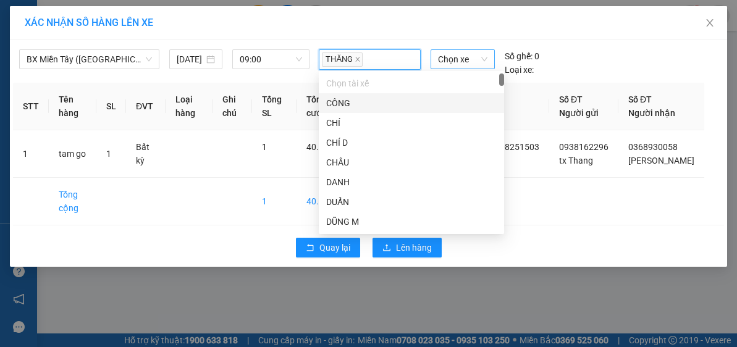
click at [451, 60] on span "Chọn xe" at bounding box center [462, 59] width 49 height 19
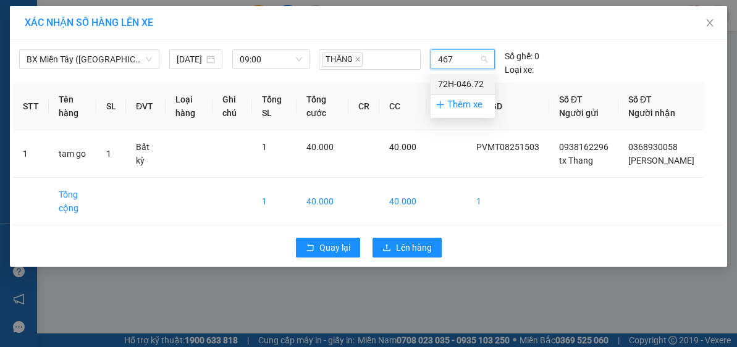
type input "4672"
click at [468, 81] on div "72H-046.72" at bounding box center [462, 84] width 49 height 14
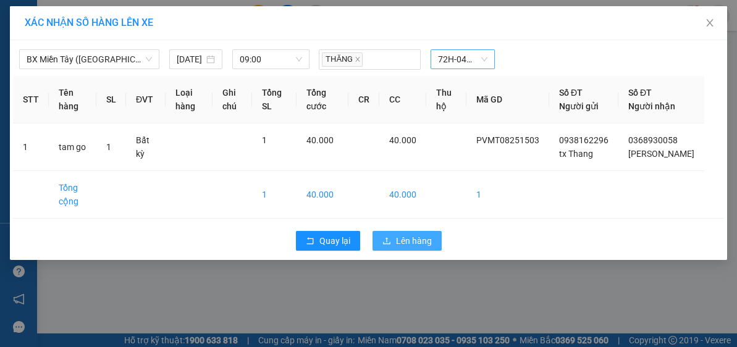
click at [420, 248] on span "Lên hàng" at bounding box center [414, 241] width 36 height 14
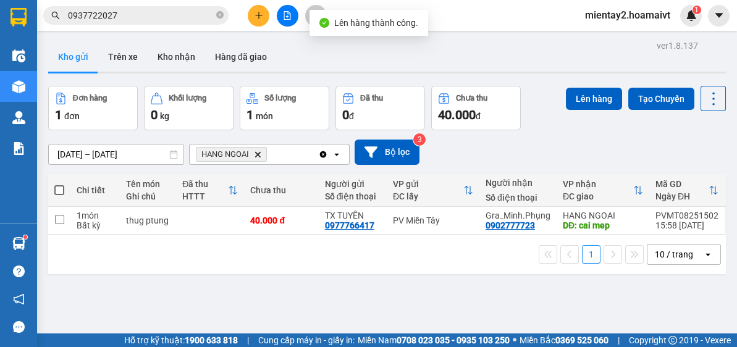
click at [229, 231] on td at bounding box center [210, 221] width 68 height 28
checkbox input "true"
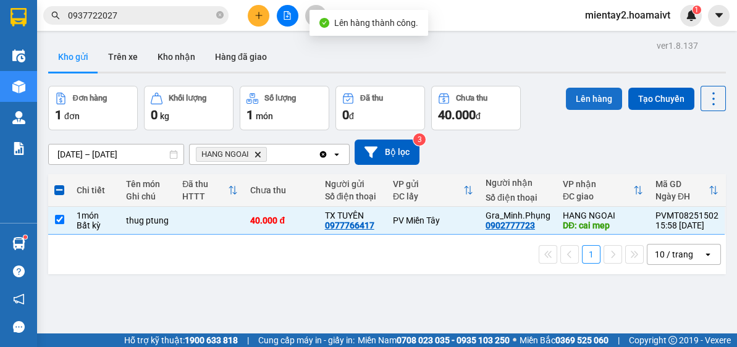
click at [592, 101] on button "Lên hàng" at bounding box center [594, 99] width 56 height 22
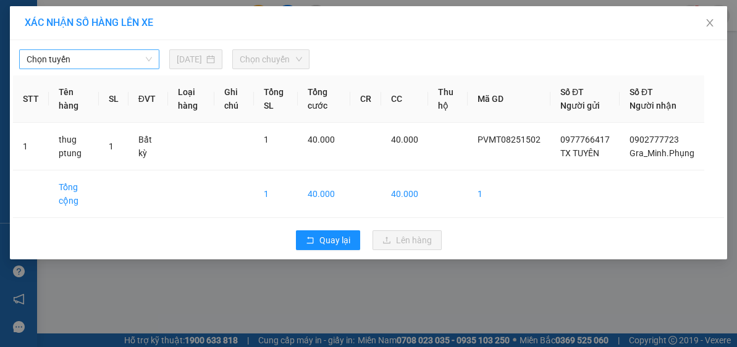
click at [99, 57] on span "Chọn tuyến" at bounding box center [89, 59] width 125 height 19
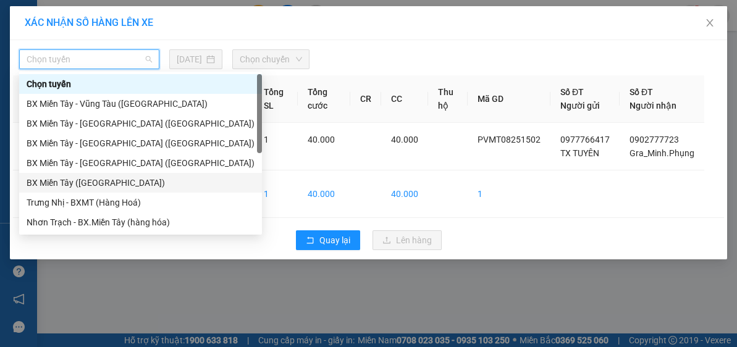
click at [120, 178] on div "BX Miền Tây ([GEOGRAPHIC_DATA])" at bounding box center [141, 183] width 228 height 14
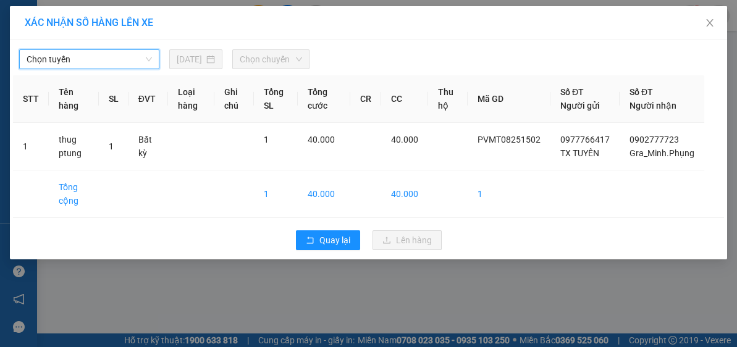
click at [291, 55] on span "Chọn chuyến" at bounding box center [271, 59] width 63 height 19
click at [265, 54] on span "Chọn chuyến" at bounding box center [271, 59] width 63 height 19
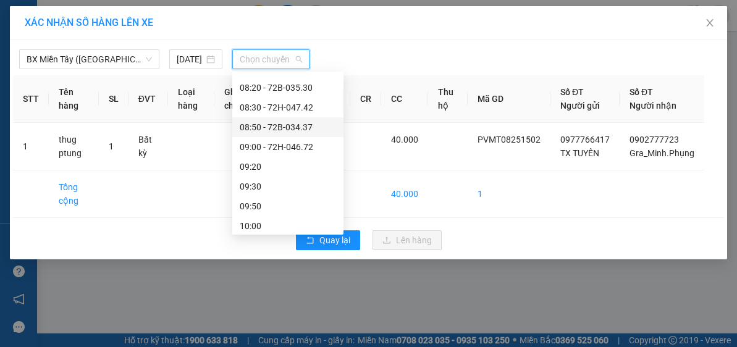
scroll to position [238, 0]
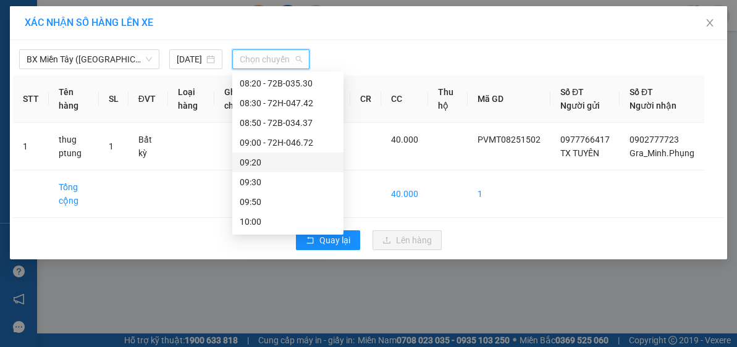
click at [269, 153] on div "09:20" at bounding box center [287, 163] width 111 height 20
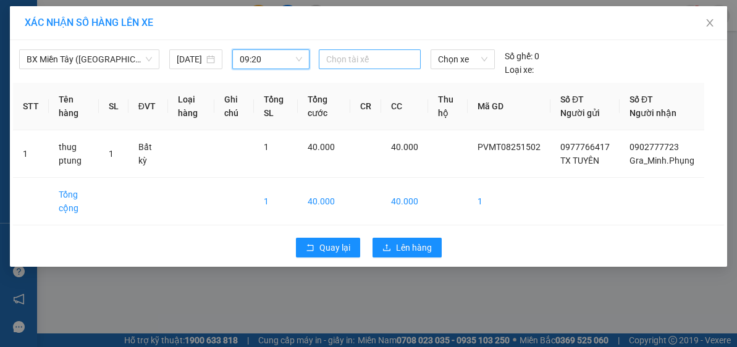
click at [369, 60] on div at bounding box center [370, 59] width 96 height 15
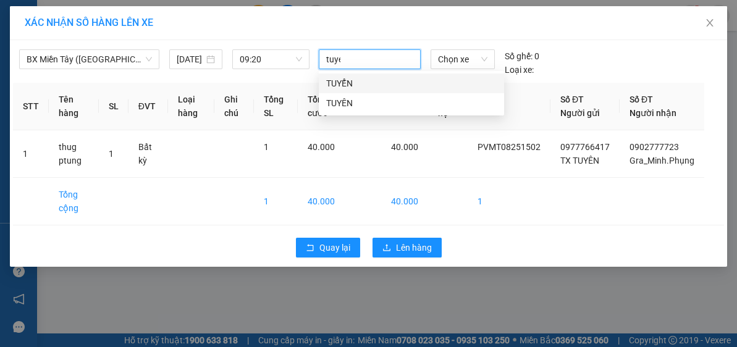
type input "tuyen"
click at [350, 103] on div "TUYÊN" at bounding box center [411, 103] width 170 height 14
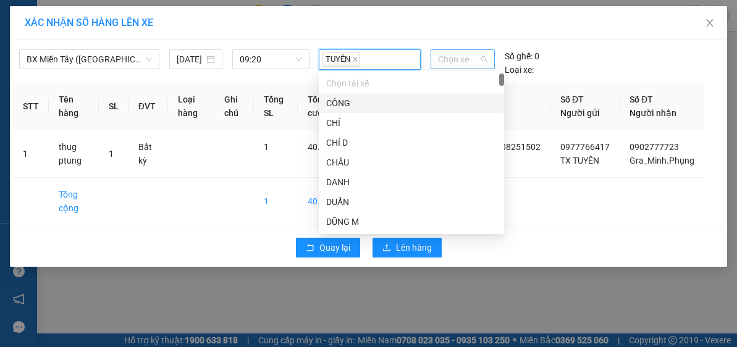
click at [457, 62] on span "Chọn xe" at bounding box center [462, 59] width 49 height 19
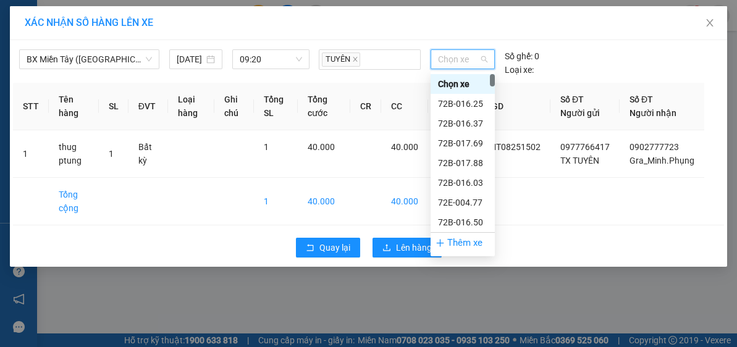
type input "4"
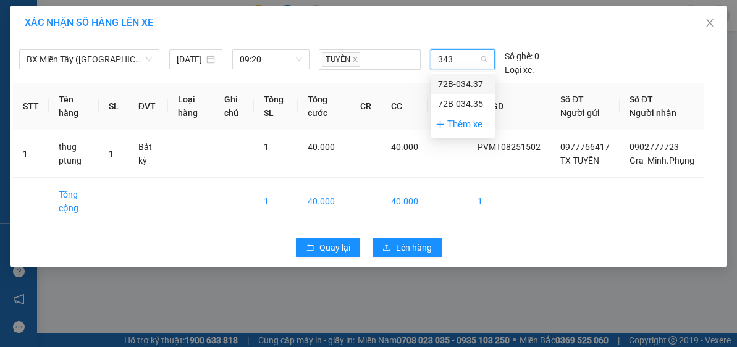
type input "3435"
click at [469, 86] on div "72B-034.35" at bounding box center [462, 84] width 49 height 14
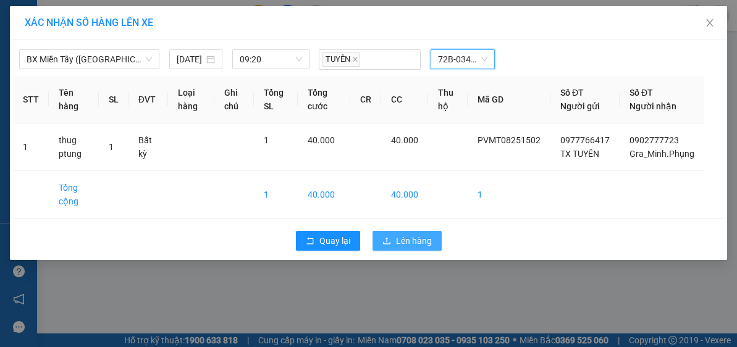
click at [419, 238] on span "Lên hàng" at bounding box center [414, 241] width 36 height 14
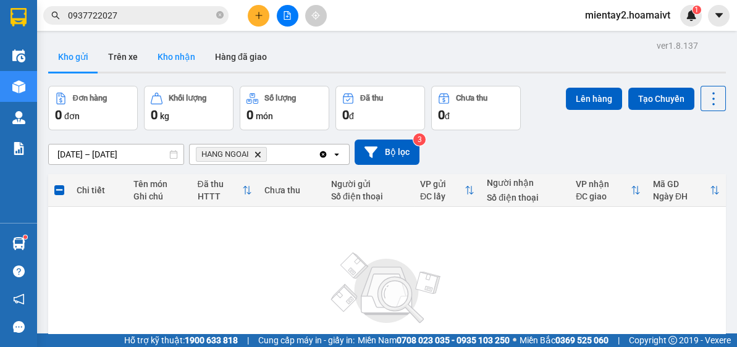
click at [183, 53] on button "Kho nhận" at bounding box center [176, 57] width 57 height 30
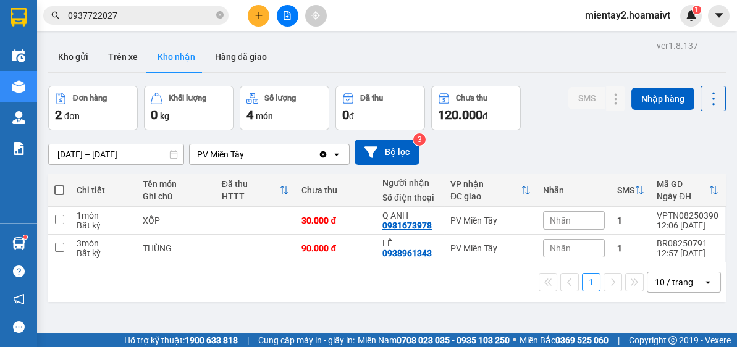
click at [257, 9] on button at bounding box center [259, 16] width 22 height 22
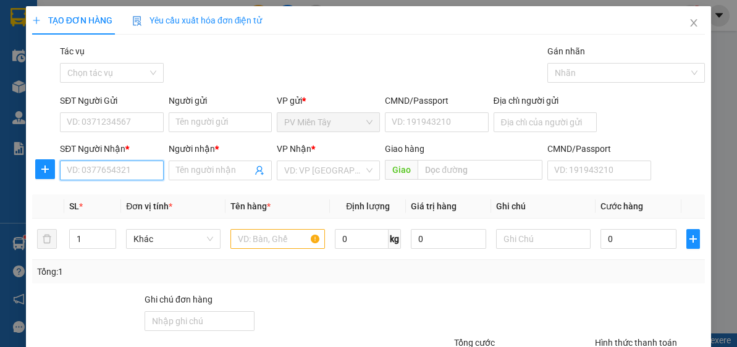
click at [138, 167] on input "SĐT Người Nhận *" at bounding box center [111, 171] width 103 height 20
click at [124, 193] on div "0933220862 - PHÚ" at bounding box center [110, 195] width 87 height 14
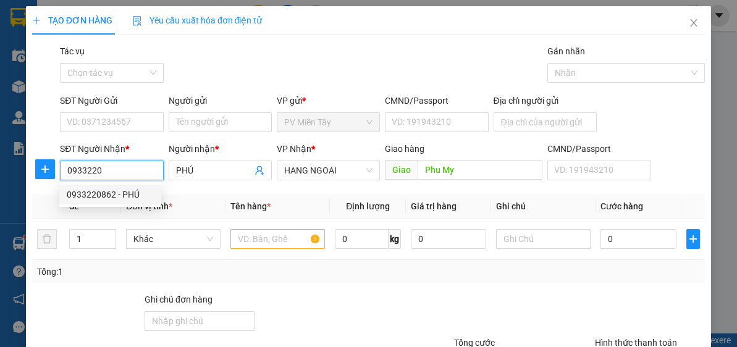
type input "0933220862"
type input "PHÚ"
type input "Phu My"
type input "0933220862"
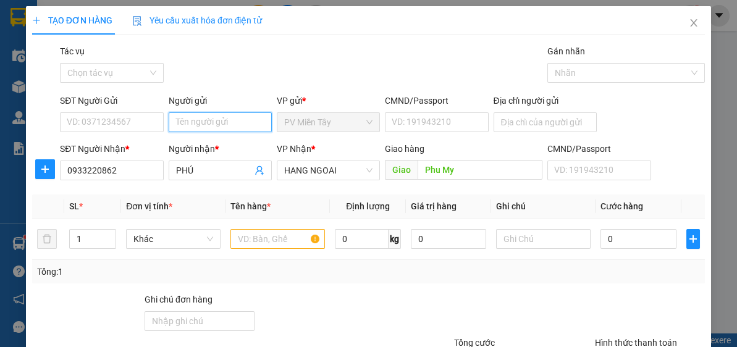
click at [221, 124] on input "Người gửi" at bounding box center [220, 122] width 103 height 20
click at [222, 119] on input "Người gửi" at bounding box center [220, 122] width 103 height 20
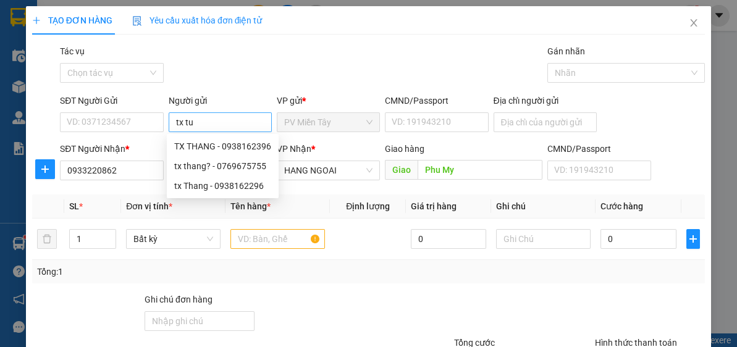
click at [242, 73] on div "Gói vận chuyển * Tiêu chuẩn Tác vụ Chọn tác vụ Gán nhãn Nhãn" at bounding box center [382, 65] width 650 height 43
click at [224, 119] on input "tx tu" at bounding box center [220, 122] width 103 height 20
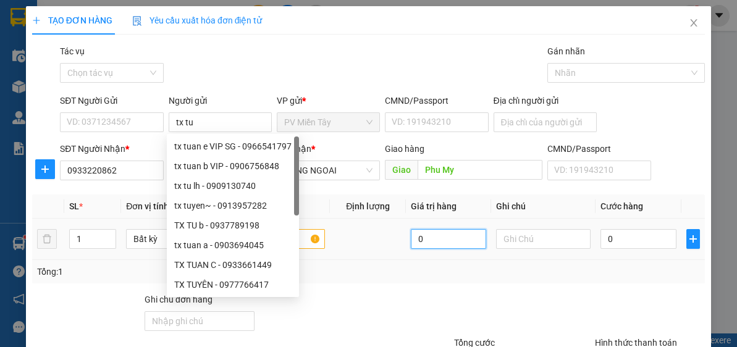
click at [411, 235] on input "0" at bounding box center [448, 239] width 75 height 20
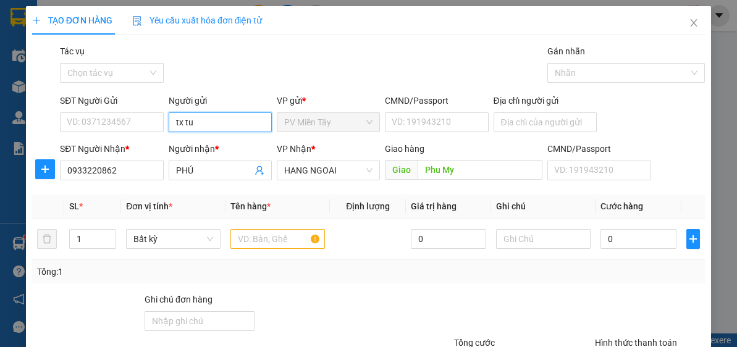
click at [229, 127] on input "tx tu" at bounding box center [220, 122] width 103 height 20
click at [227, 122] on input "tx tu" at bounding box center [220, 122] width 103 height 20
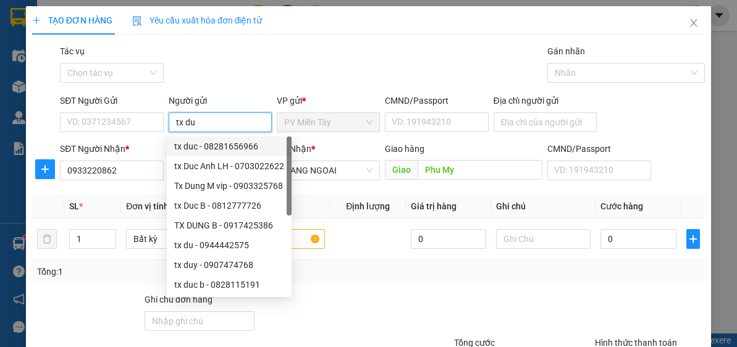
type input "tx du"
click at [238, 101] on div "Người gửi" at bounding box center [220, 101] width 103 height 14
click at [238, 112] on input "tx du" at bounding box center [220, 122] width 103 height 20
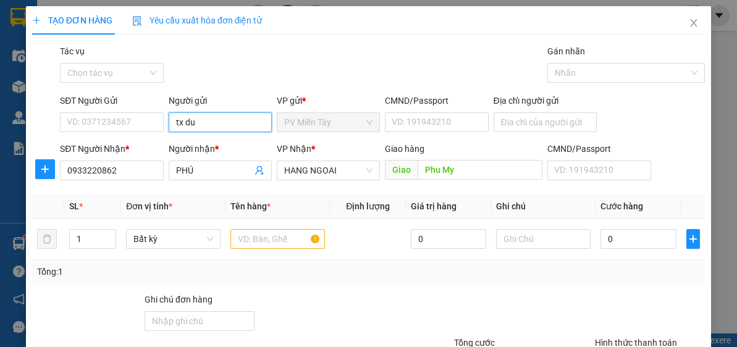
click at [217, 127] on input "tx du" at bounding box center [220, 122] width 103 height 20
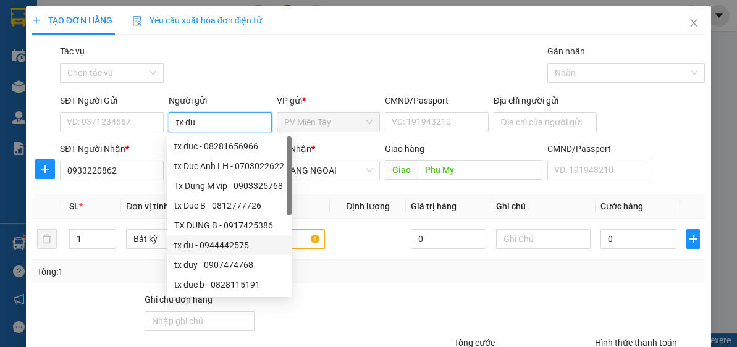
click at [227, 240] on div "tx du - 0944442575" at bounding box center [229, 245] width 110 height 14
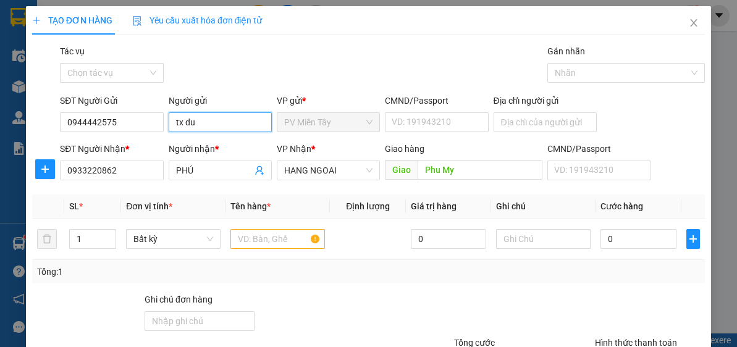
click at [206, 123] on input "tx du" at bounding box center [220, 122] width 103 height 20
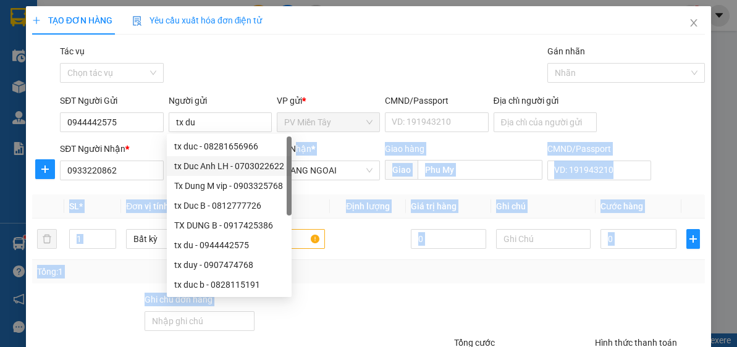
drag, startPoint x: 293, startPoint y: 183, endPoint x: 282, endPoint y: 269, distance: 87.2
click at [290, 284] on div "Transit Pickup Surcharge Ids Transit Deliver Surcharge Ids Transit Deliver Surc…" at bounding box center [368, 238] width 672 height 388
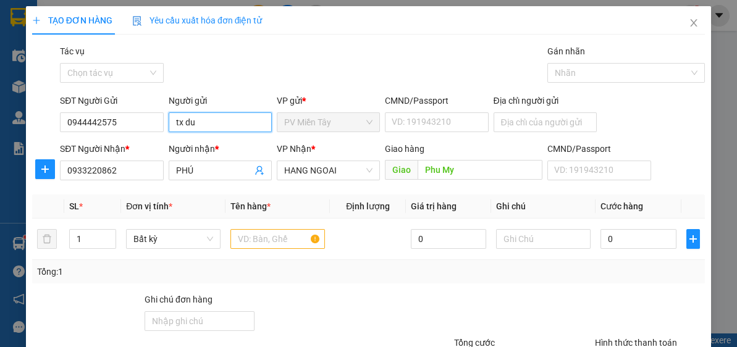
click at [233, 128] on input "tx du" at bounding box center [220, 122] width 103 height 20
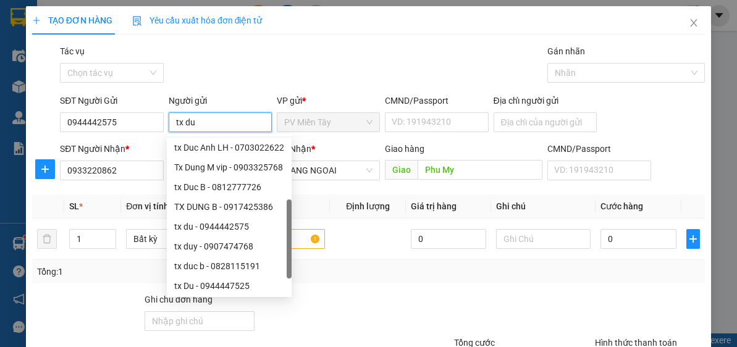
scroll to position [40, 0]
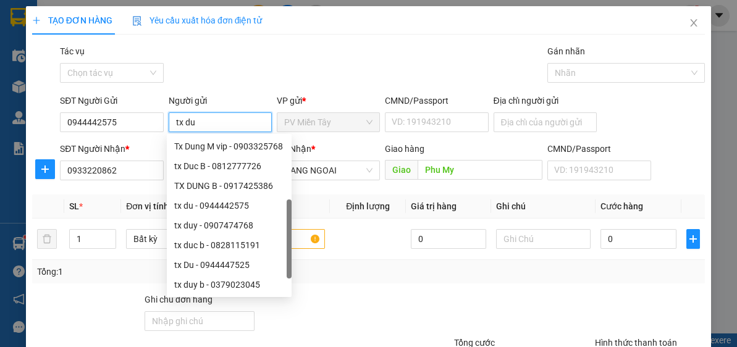
drag, startPoint x: 288, startPoint y: 162, endPoint x: 263, endPoint y: 263, distance: 103.8
click at [272, 265] on div "tx duc - 08281656966 tx Duc Anh LH - 0703022622 Tx Dung M vip - 0903325768 tx D…" at bounding box center [229, 215] width 125 height 158
click at [227, 263] on div "tx Du - 0944447525" at bounding box center [229, 265] width 110 height 14
type input "0944447525"
type input "tx Du"
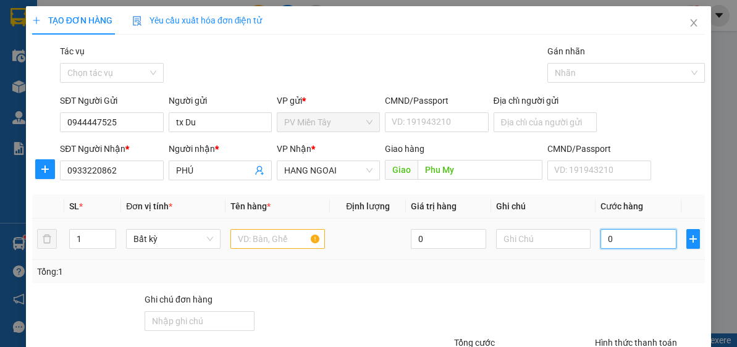
type input "4"
type input "40"
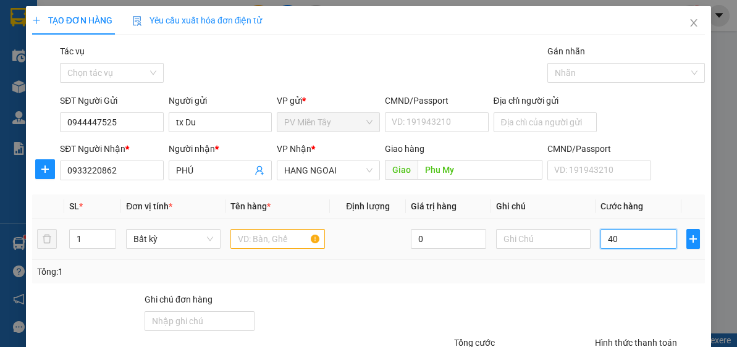
type input "40"
type input "40.000"
click at [669, 279] on div "Tổng: 1" at bounding box center [368, 271] width 672 height 23
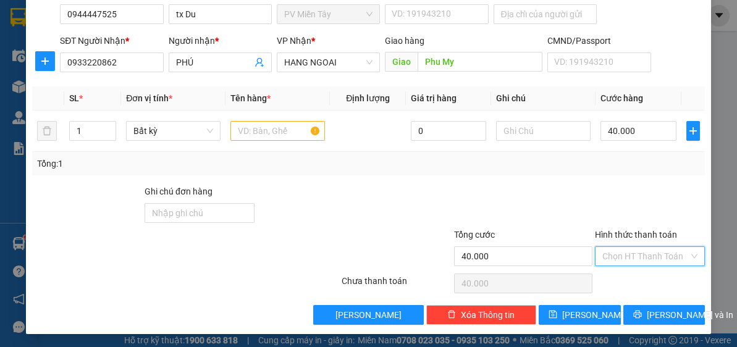
click at [647, 253] on input "Hình thức thanh toán" at bounding box center [645, 256] width 86 height 19
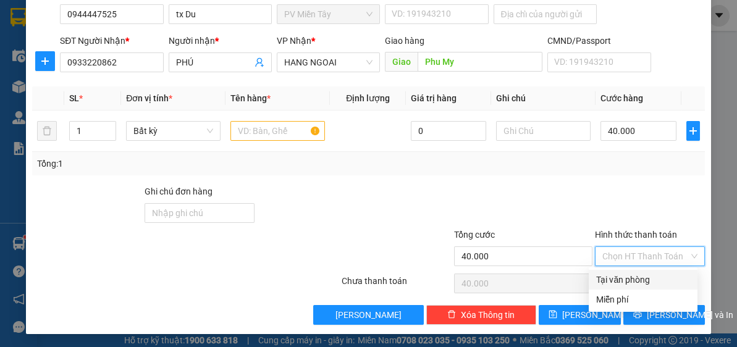
drag, startPoint x: 632, startPoint y: 280, endPoint x: 645, endPoint y: 316, distance: 38.7
click at [632, 280] on div "Tại văn phòng" at bounding box center [643, 280] width 94 height 14
type input "0"
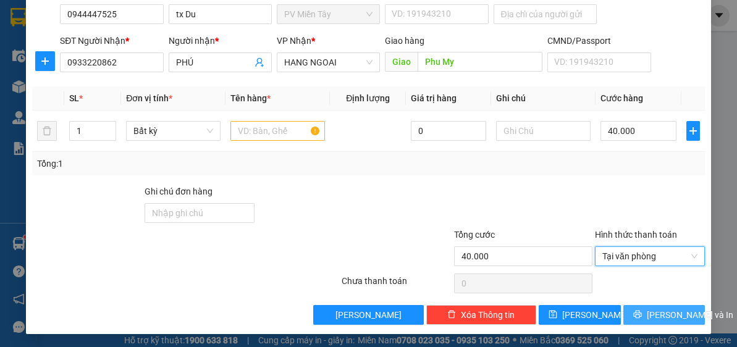
click at [648, 310] on span "[PERSON_NAME] và In" at bounding box center [690, 315] width 86 height 14
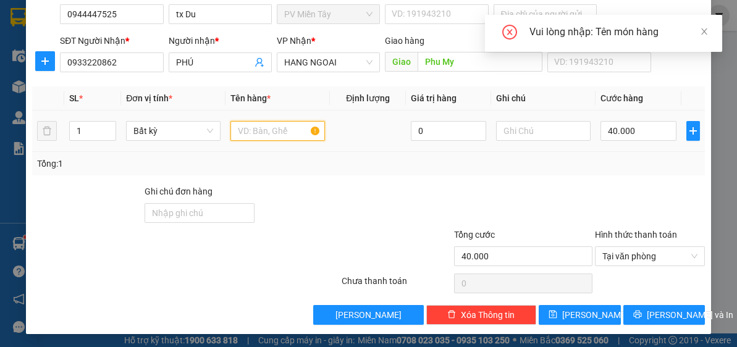
click at [262, 132] on input "text" at bounding box center [277, 131] width 94 height 20
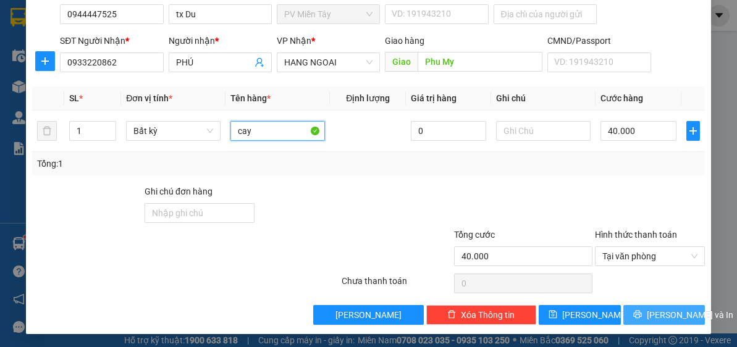
type input "cay"
click at [666, 313] on span "[PERSON_NAME] và In" at bounding box center [690, 315] width 86 height 14
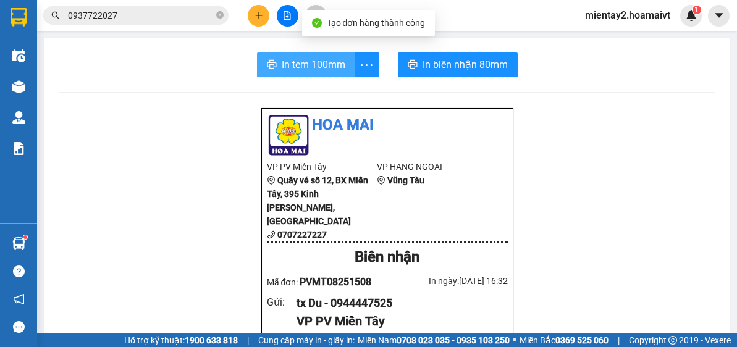
click at [326, 64] on span "In tem 100mm" at bounding box center [314, 64] width 64 height 15
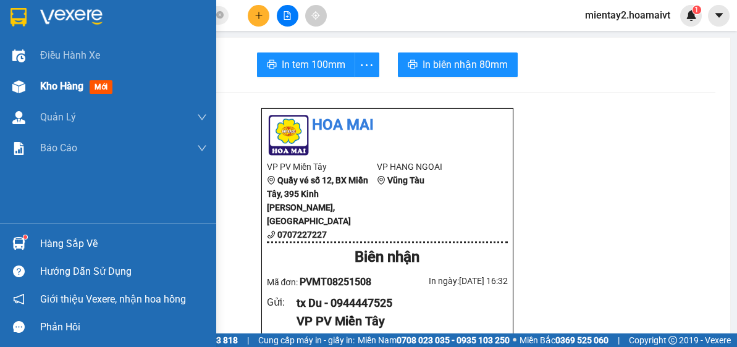
click at [77, 89] on span "Kho hàng" at bounding box center [61, 86] width 43 height 12
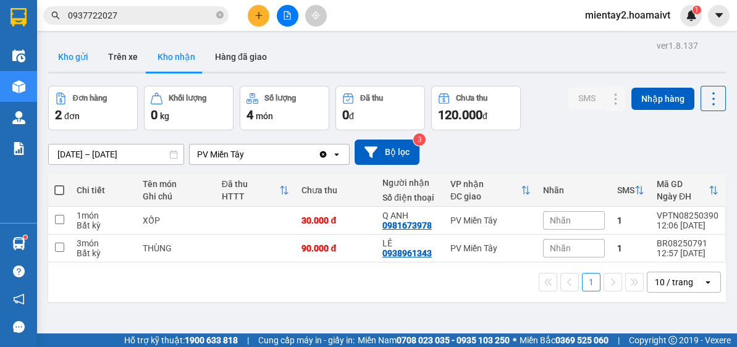
click at [75, 50] on button "Kho gửi" at bounding box center [73, 57] width 50 height 30
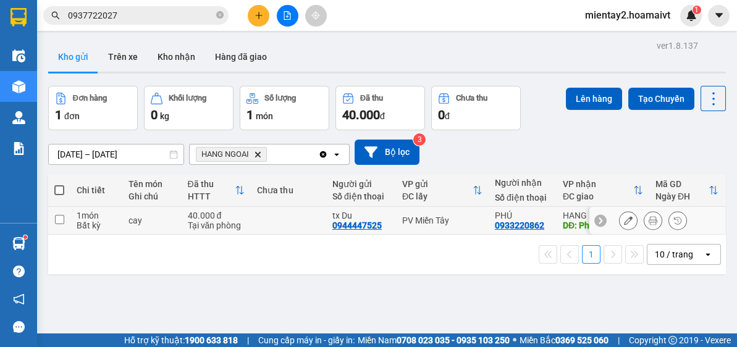
click at [228, 220] on div "Tại văn phòng" at bounding box center [216, 225] width 57 height 10
checkbox input "true"
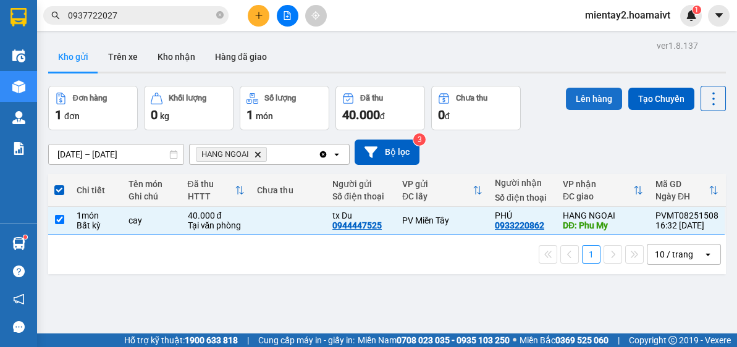
click at [592, 98] on button "Lên hàng" at bounding box center [594, 99] width 56 height 22
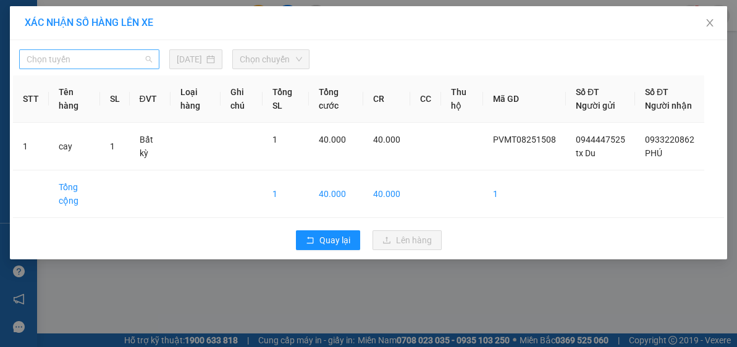
click at [59, 64] on span "Chọn tuyến" at bounding box center [89, 59] width 125 height 19
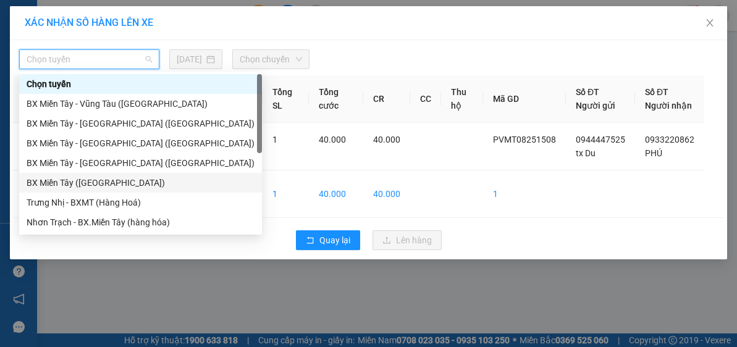
drag, startPoint x: 112, startPoint y: 183, endPoint x: 205, endPoint y: 106, distance: 120.6
click at [113, 182] on div "BX Miền Tây ([GEOGRAPHIC_DATA])" at bounding box center [141, 183] width 228 height 14
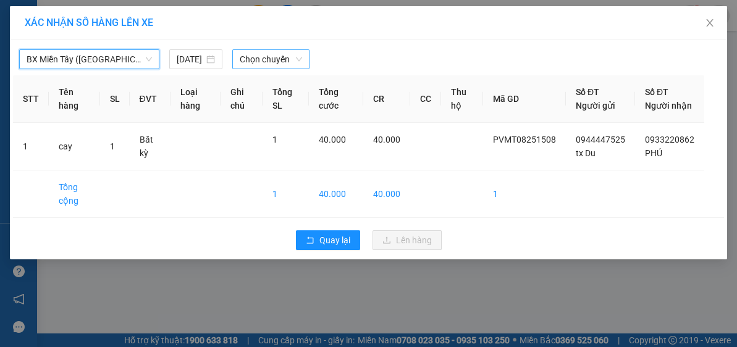
drag, startPoint x: 270, startPoint y: 54, endPoint x: 277, endPoint y: 63, distance: 11.0
click at [271, 54] on span "Chọn chuyến" at bounding box center [271, 59] width 63 height 19
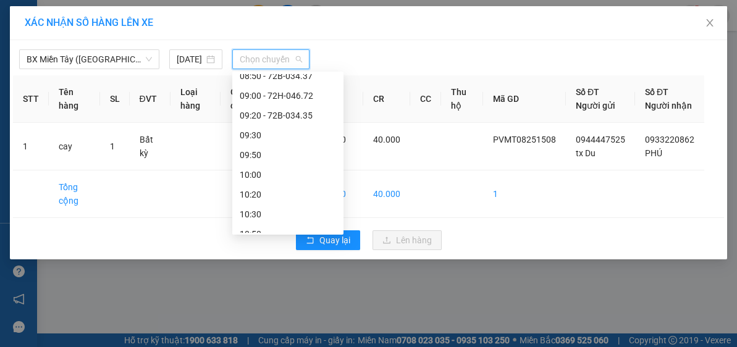
scroll to position [280, 0]
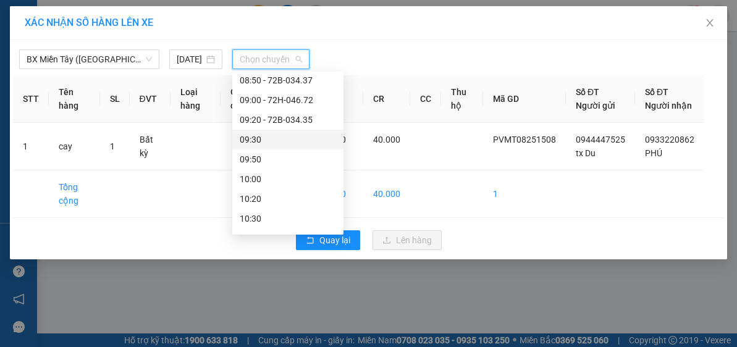
click at [272, 136] on div "09:30" at bounding box center [288, 140] width 96 height 14
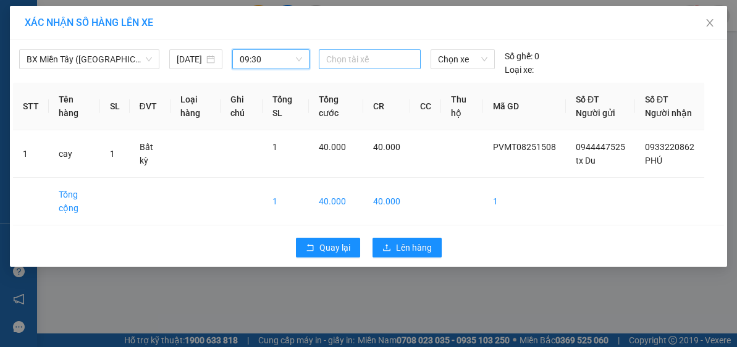
click at [356, 57] on div at bounding box center [370, 59] width 96 height 15
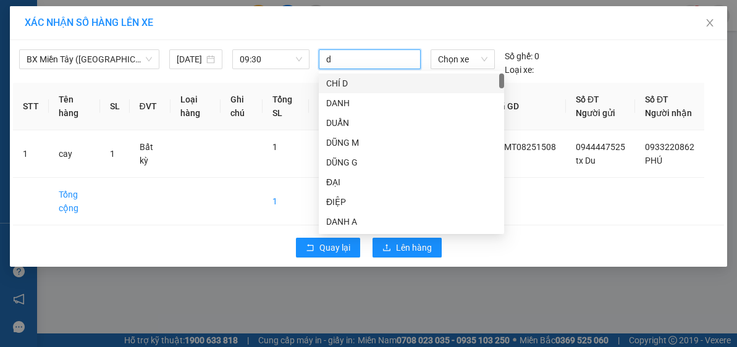
type input "du"
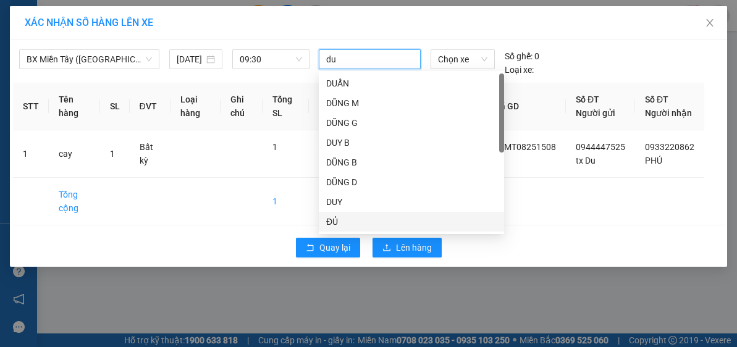
click at [348, 218] on div "ĐỦ" at bounding box center [411, 222] width 170 height 14
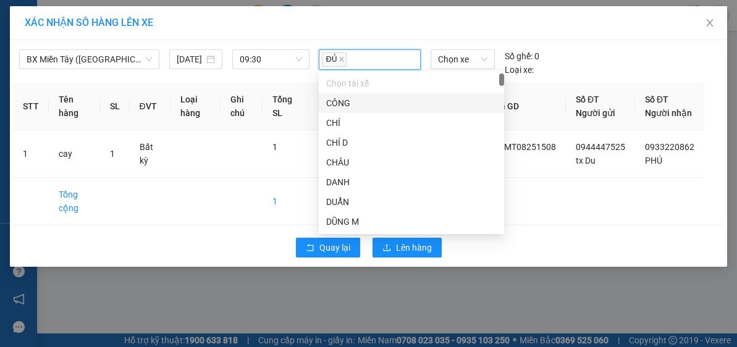
click at [475, 48] on div "BX Miền Tây (Hàng Ngoài) [DATE] 09:30 ĐỦ Chọn xe Số ghế: 0 Loại xe:" at bounding box center [368, 59] width 711 height 33
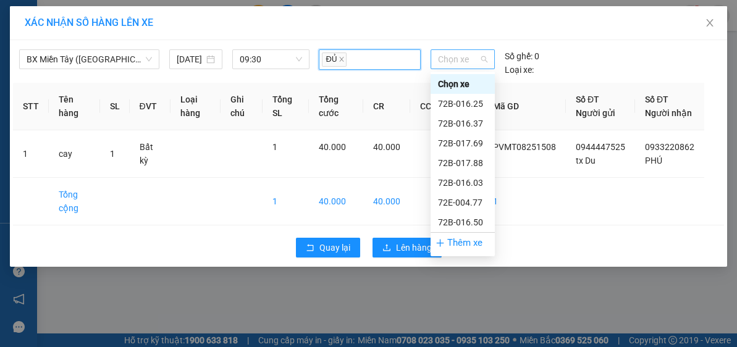
click at [465, 62] on span "Chọn xe" at bounding box center [462, 59] width 49 height 19
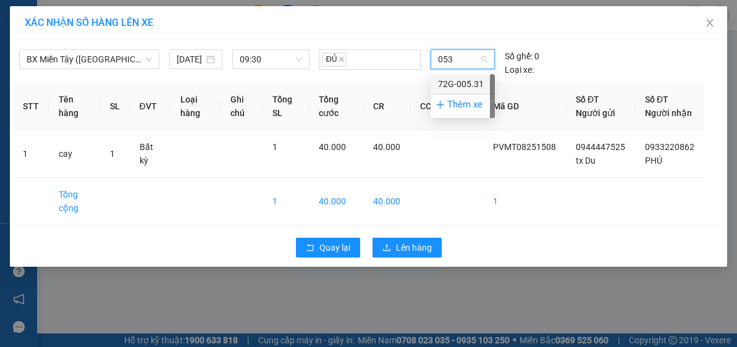
type input "0531"
click at [466, 77] on div "72G-005.31" at bounding box center [462, 84] width 49 height 14
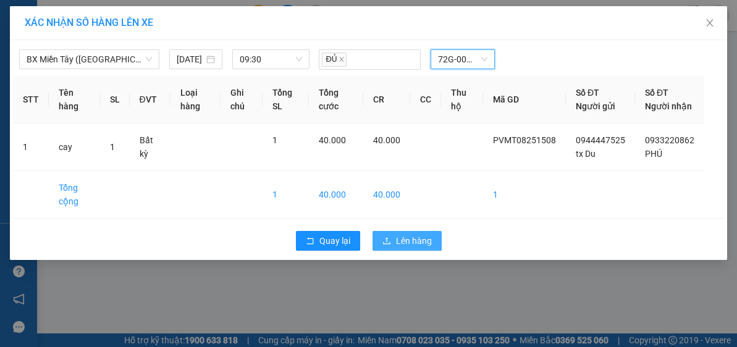
click at [403, 248] on span "Lên hàng" at bounding box center [414, 241] width 36 height 14
